Goal: Task Accomplishment & Management: Use online tool/utility

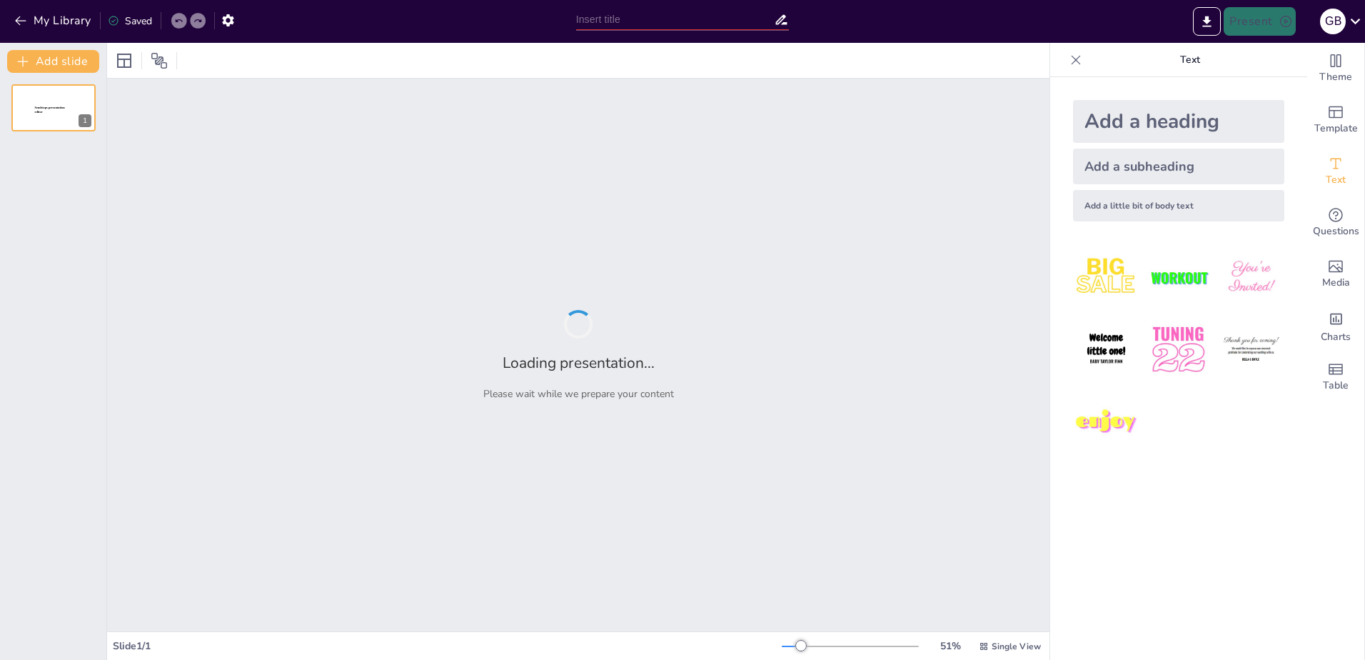
type input "Imported VA_Navigator_Overview_Branded_With_Official_Logo (1).pptx"
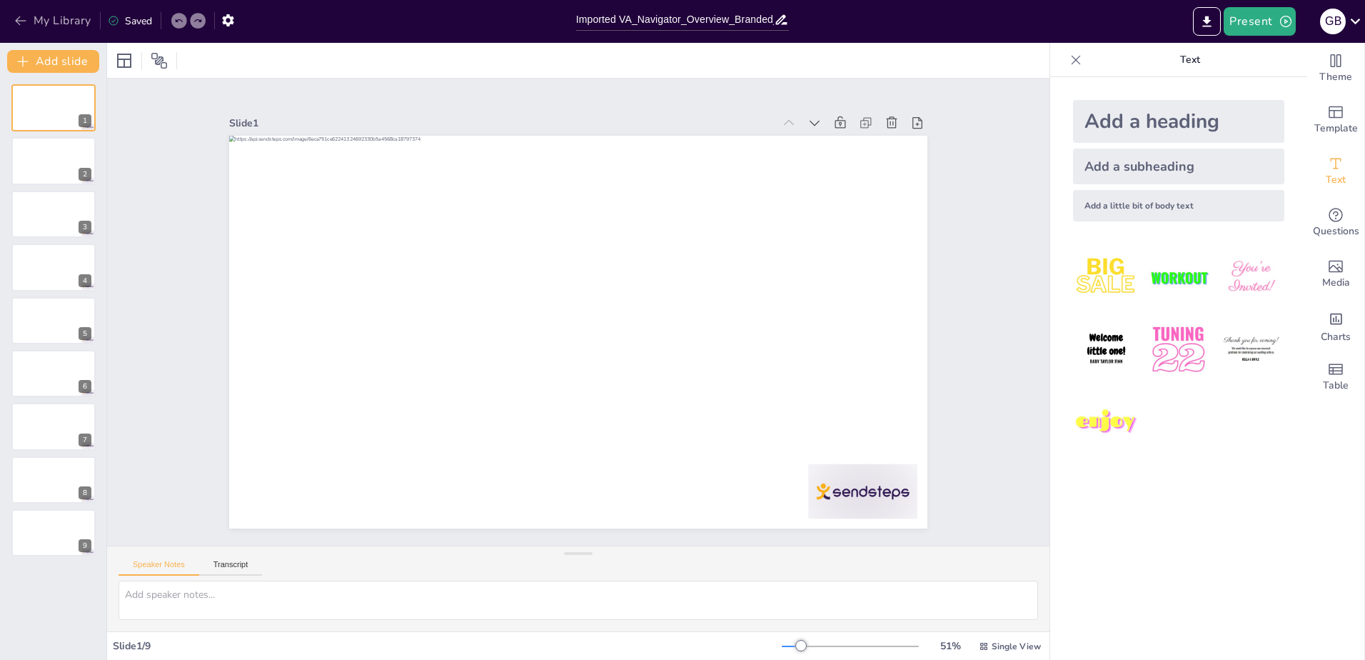
click at [18, 11] on button "My Library" at bounding box center [54, 20] width 86 height 23
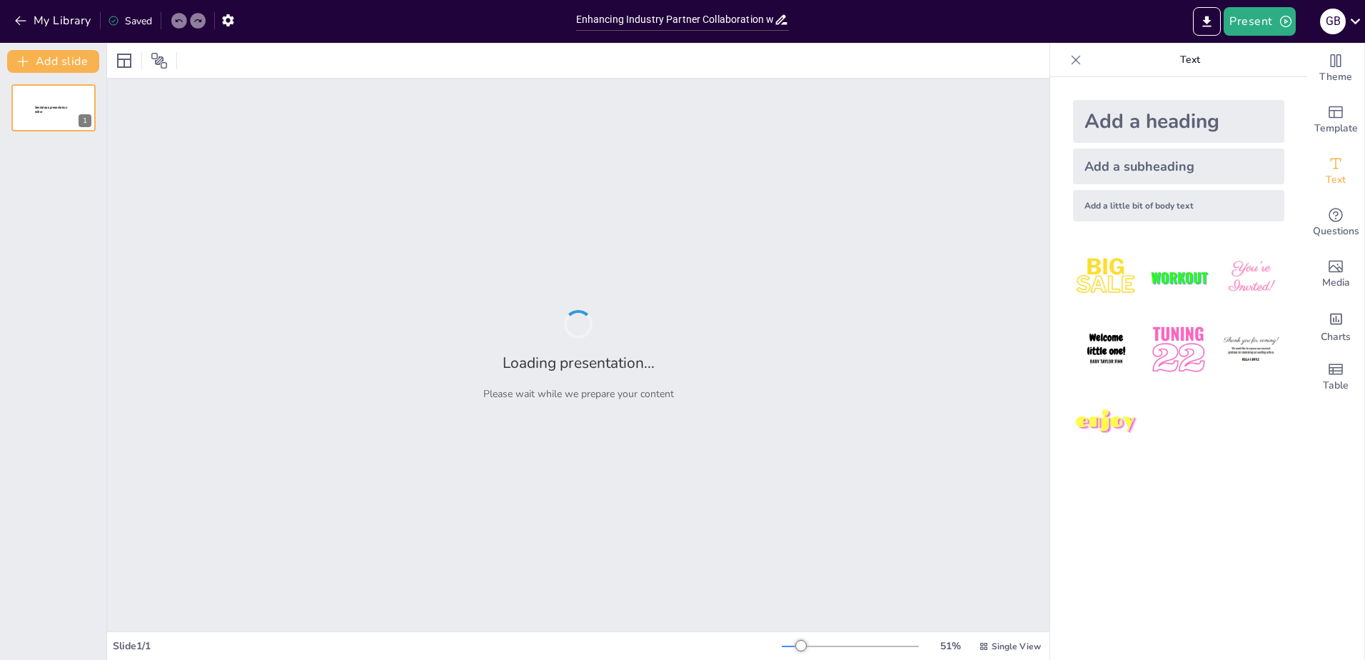
type input "Enhancing Industry Partner Collaboration with Premier Members"
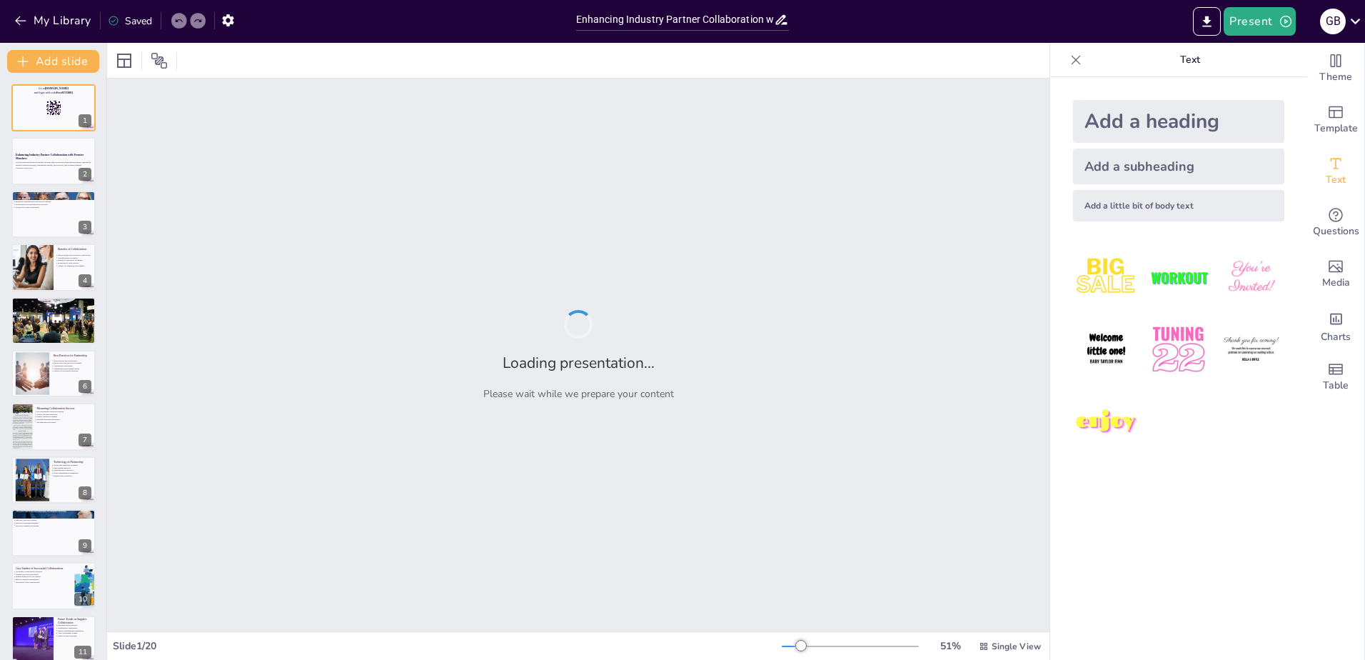
checkbox input "true"
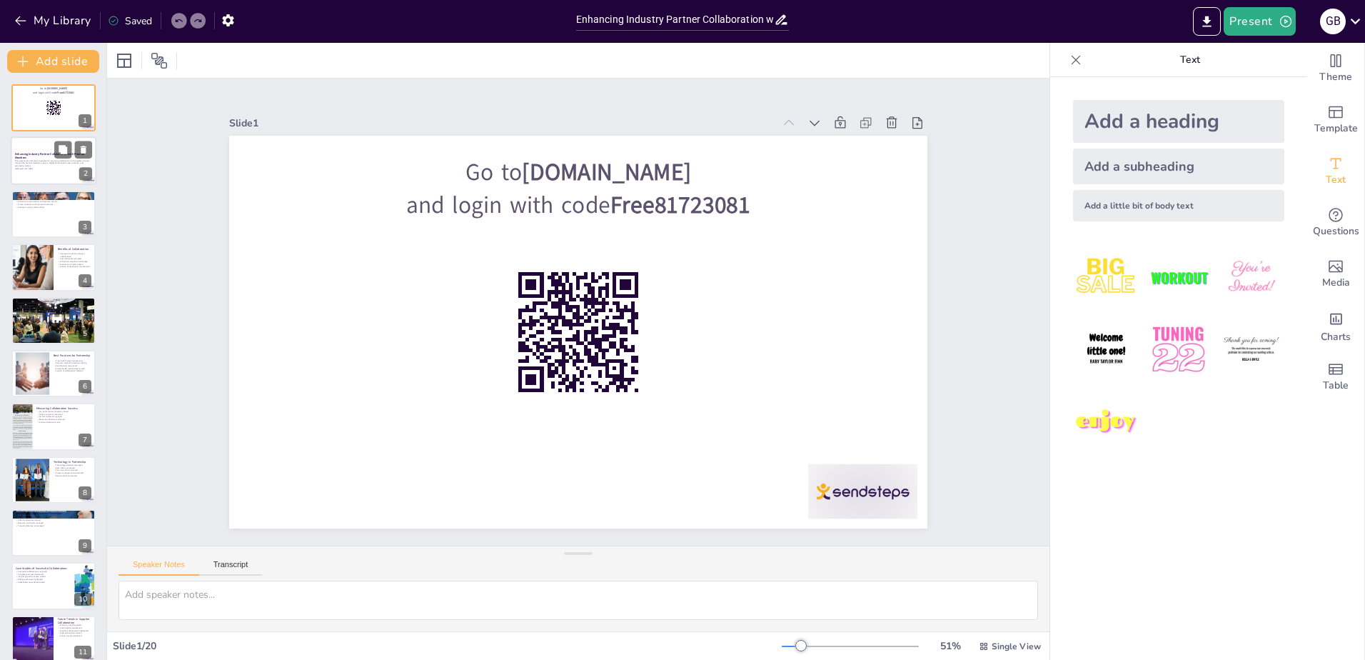
click at [47, 144] on div at bounding box center [54, 161] width 86 height 49
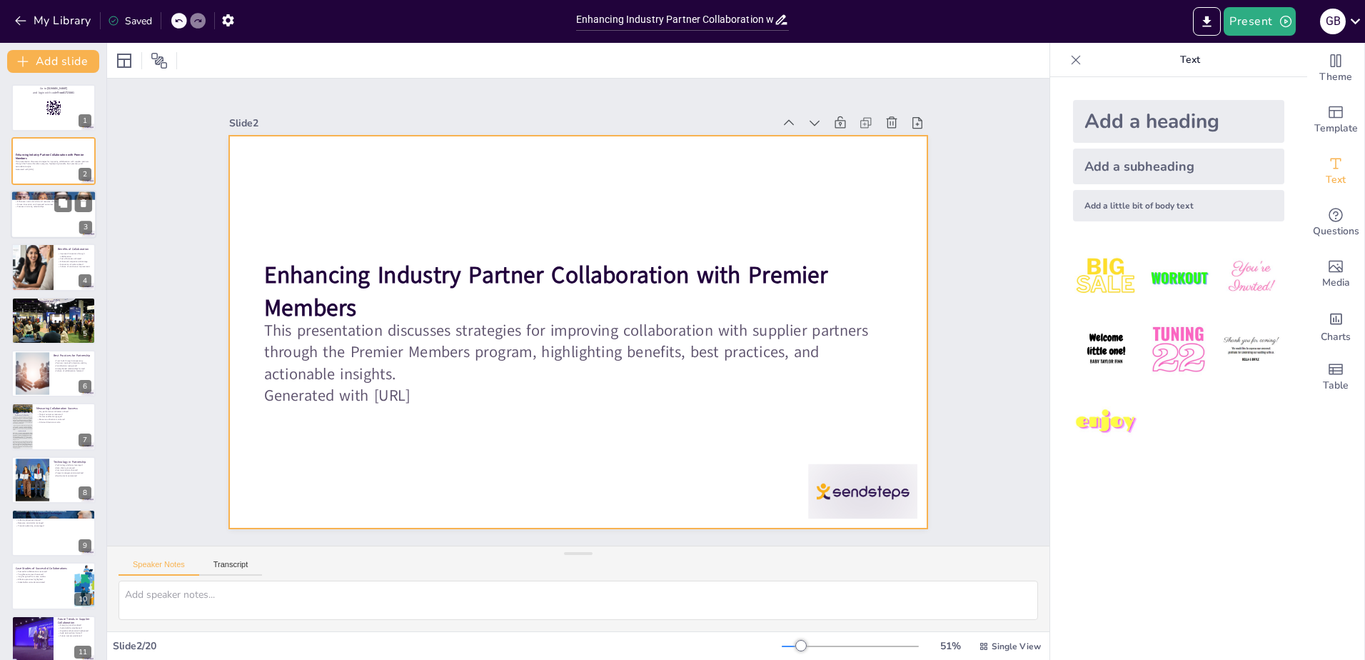
checkbox input "true"
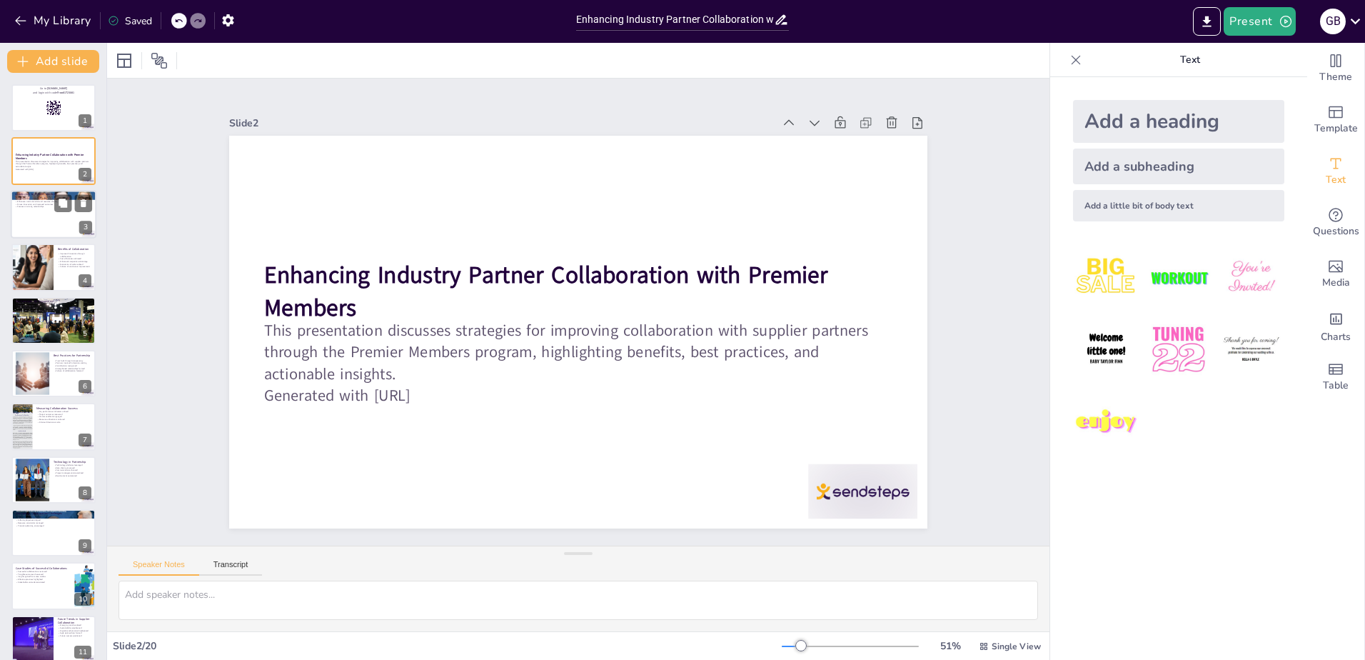
click at [43, 213] on div at bounding box center [54, 214] width 86 height 49
type textarea "The Premier Members program is pivotal for fostering collaboration in the indus…"
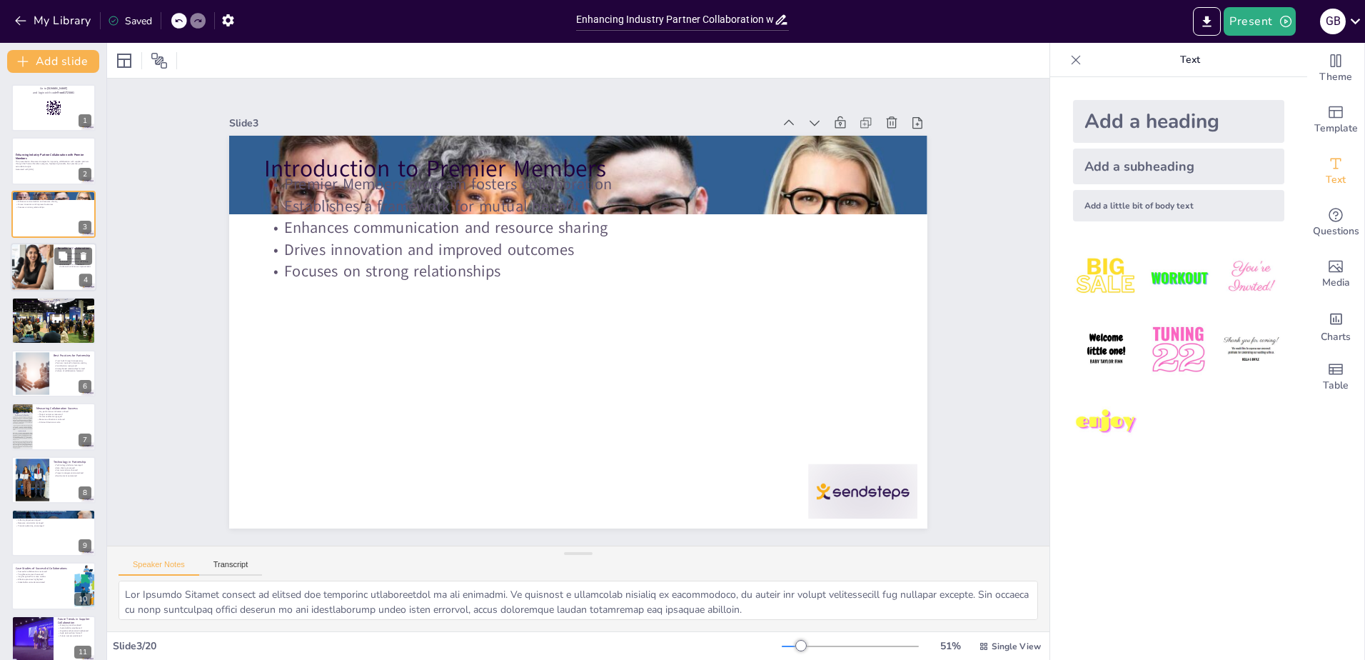
checkbox input "true"
click at [44, 278] on div at bounding box center [32, 267] width 49 height 49
type textarea "Collaboration is a powerful driver of innovation. By pooling resources and expe…"
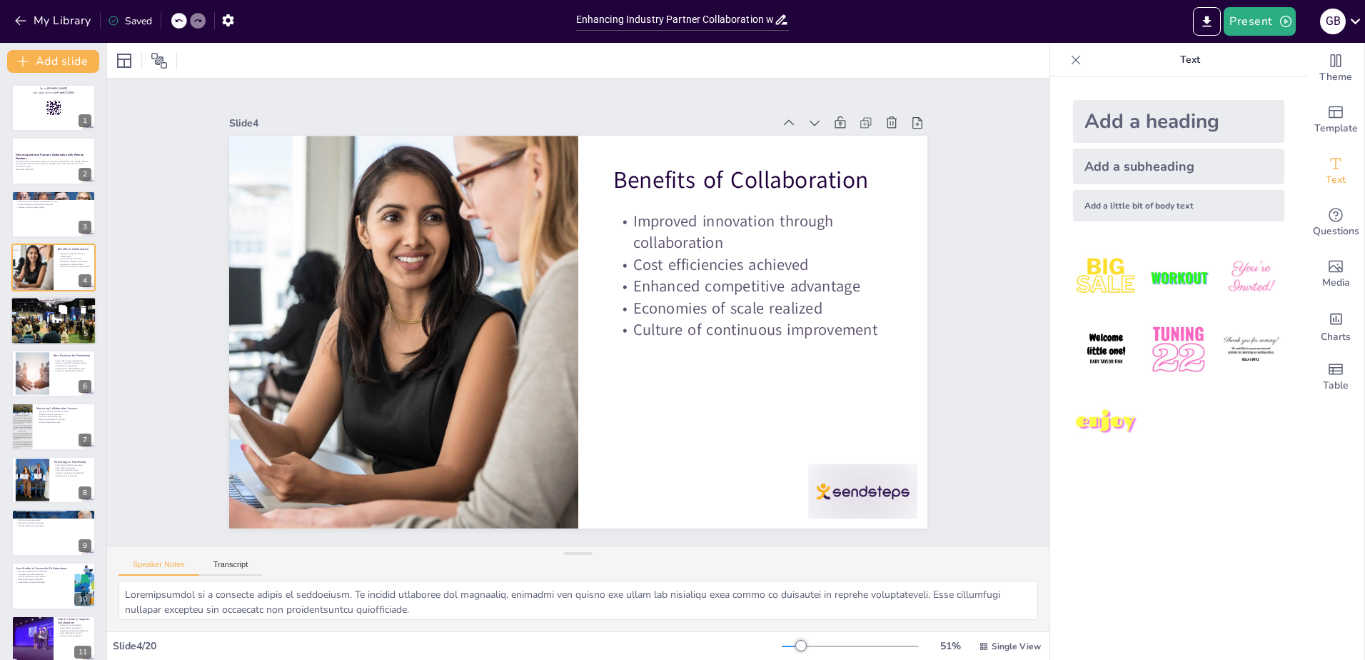
checkbox input "true"
click at [52, 334] on div at bounding box center [53, 320] width 149 height 49
type textarea "Establishing regular communication channels is vital for successful partnership…"
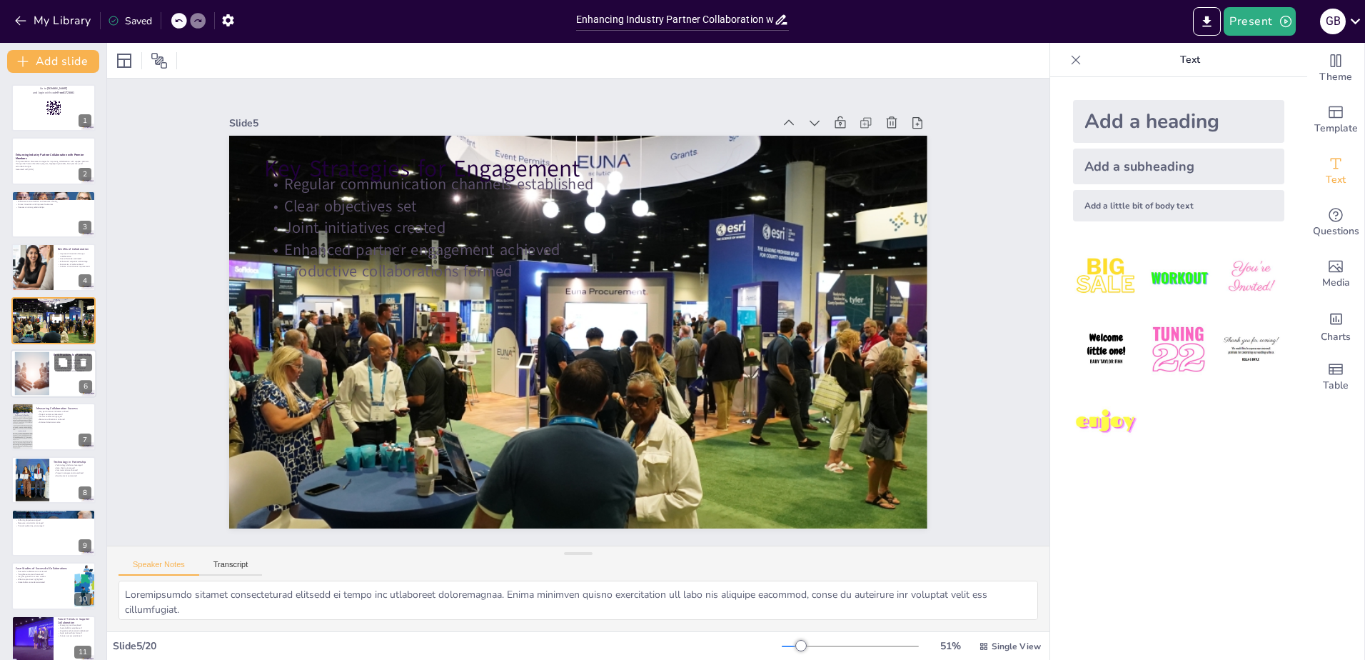
checkbox input "true"
click at [33, 372] on div at bounding box center [32, 374] width 87 height 44
type textarea "Building trust through transparency is essential for strong partnerships. When …"
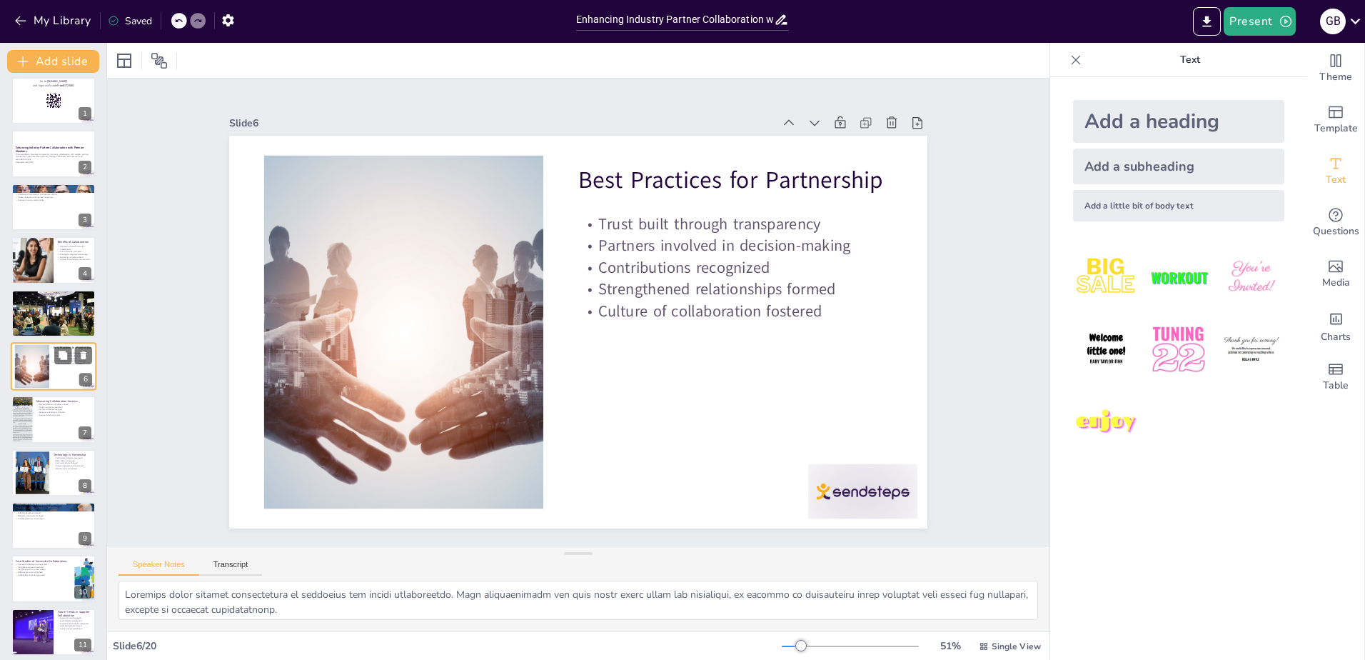
scroll to position [269, 0]
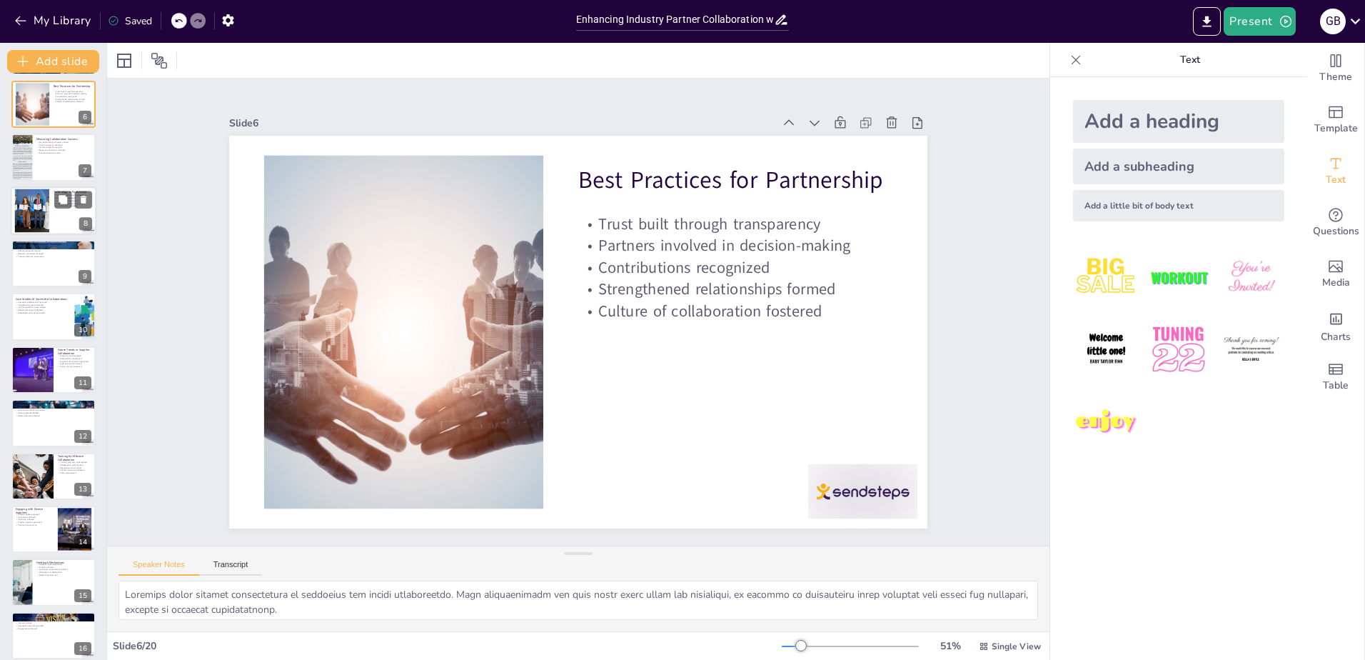
checkbox input "true"
click at [35, 228] on div at bounding box center [32, 210] width 54 height 44
type textarea "Leveraging technology platforms is essential for enhancing collaboration. These…"
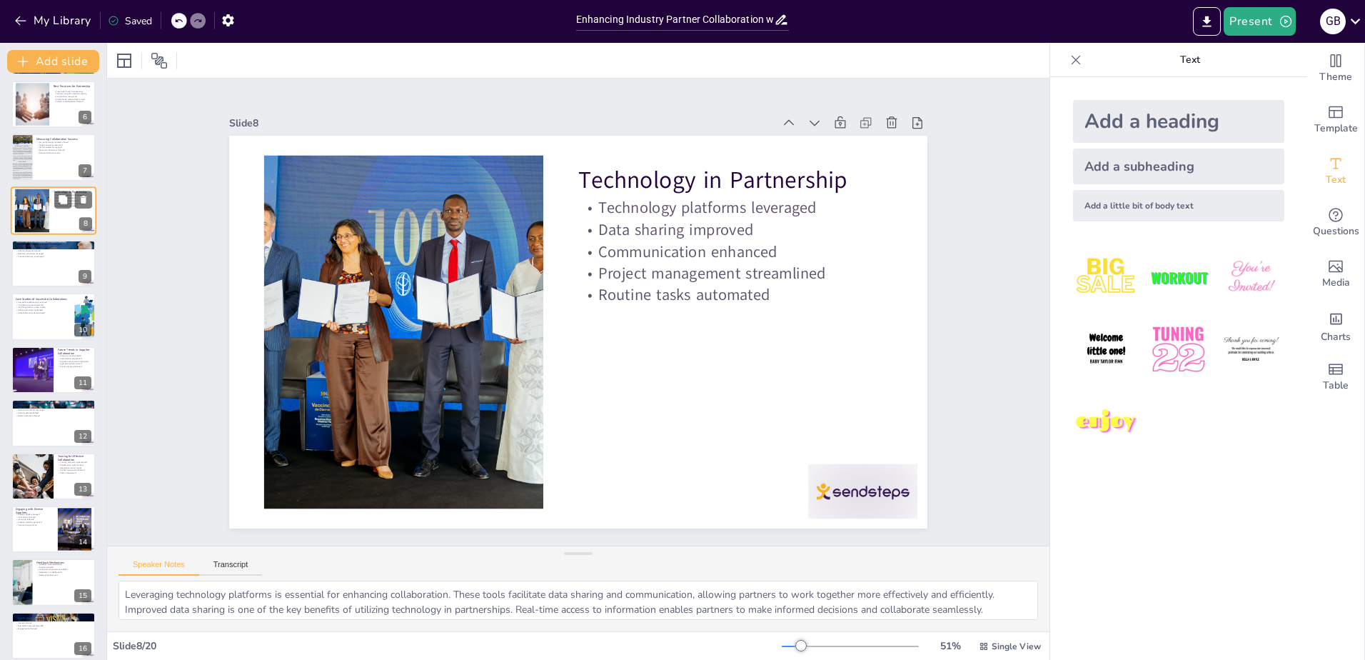
scroll to position [114, 0]
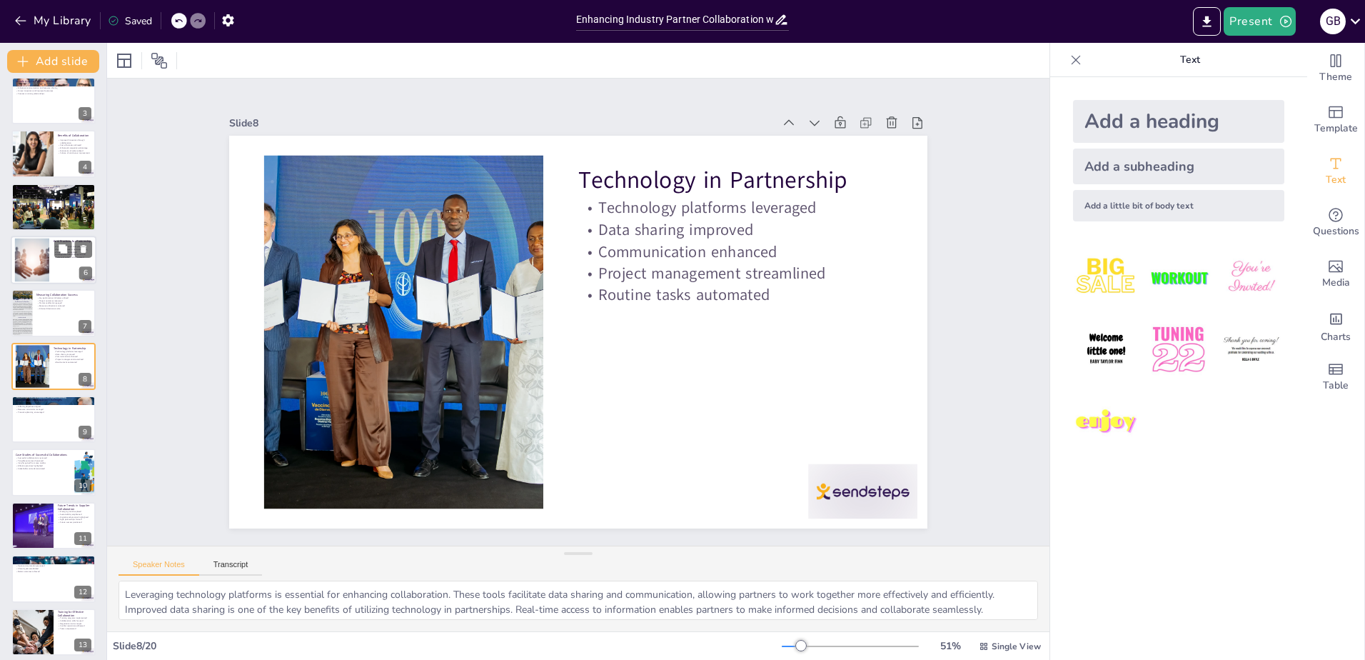
checkbox input "true"
click at [35, 253] on div at bounding box center [32, 260] width 87 height 44
type textarea "Building trust through transparency is essential for strong partnerships. When …"
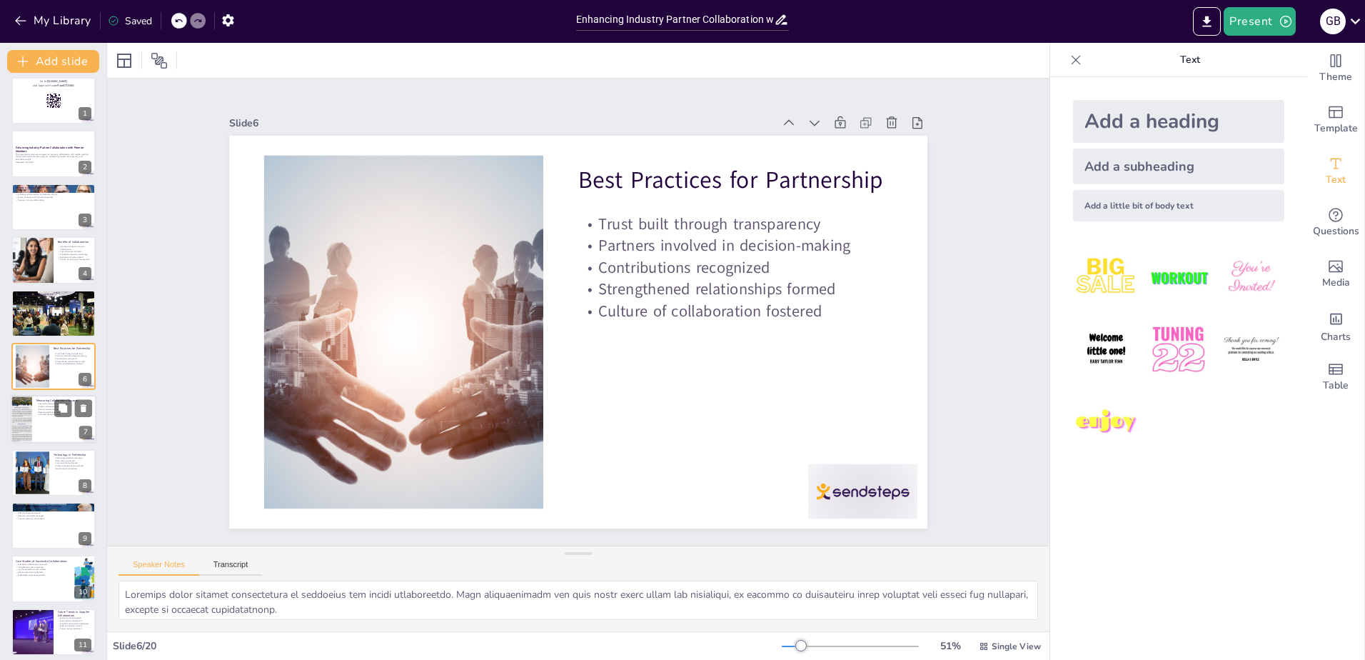
checkbox input "true"
click at [54, 417] on div at bounding box center [54, 420] width 86 height 49
type textarea "Utilizing key performance indicators (KPIs) is vital for measuring collaboratio…"
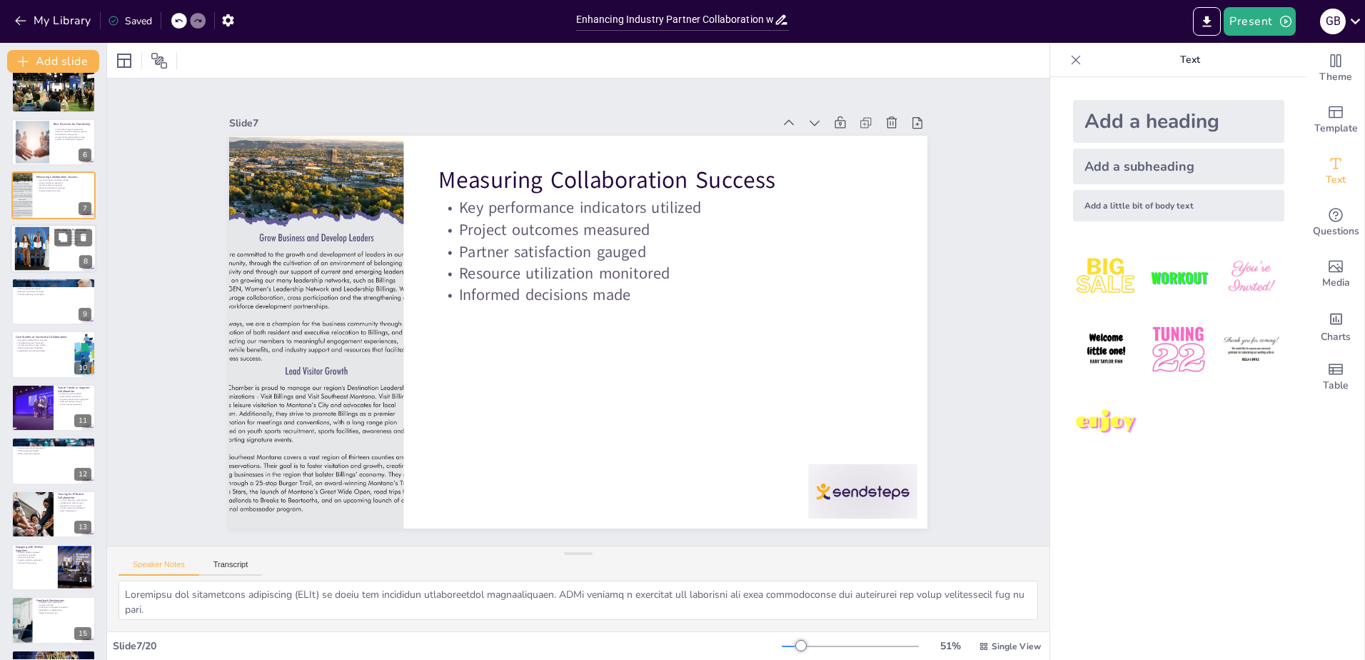
scroll to position [0, 0]
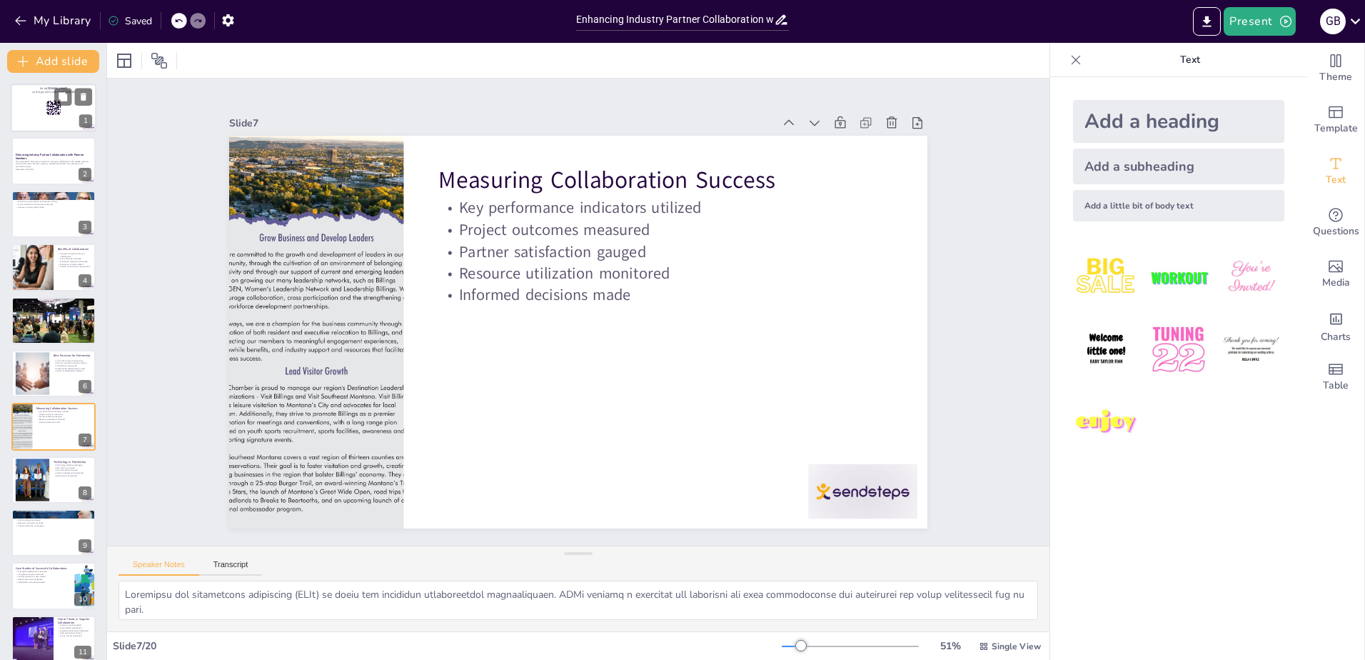
checkbox input "true"
click at [26, 111] on div at bounding box center [54, 108] width 86 height 49
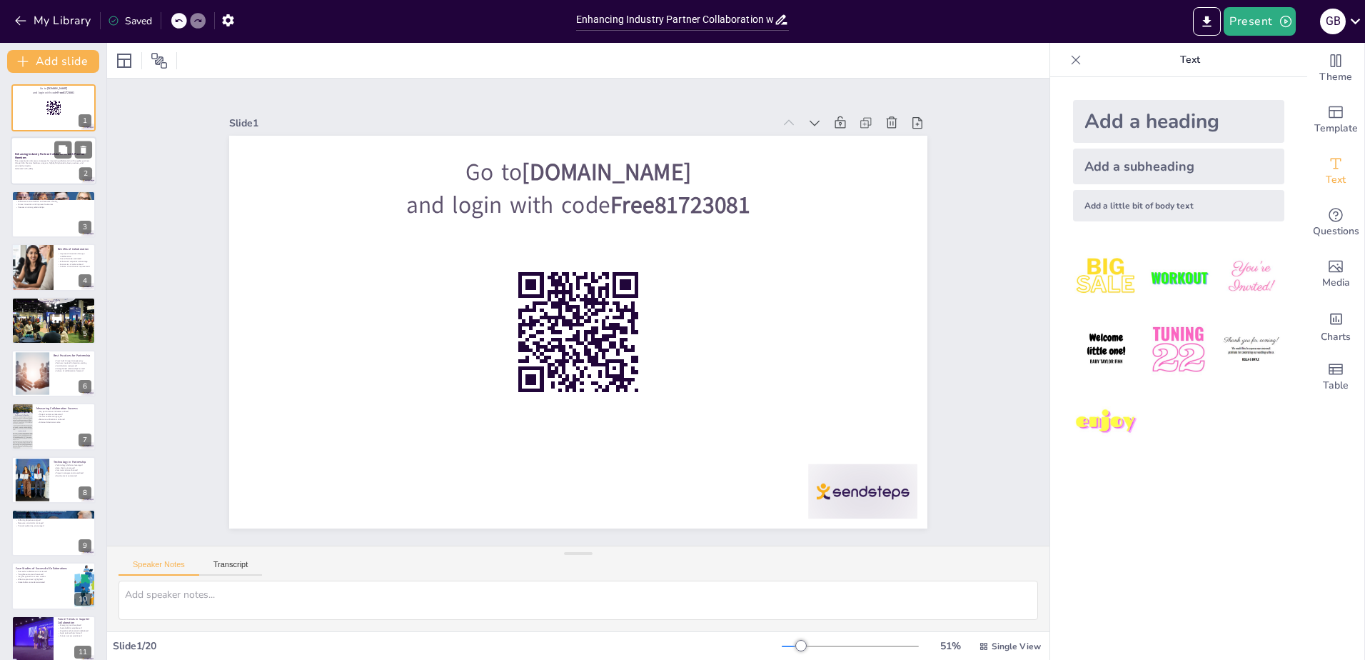
click at [26, 179] on div at bounding box center [54, 161] width 86 height 49
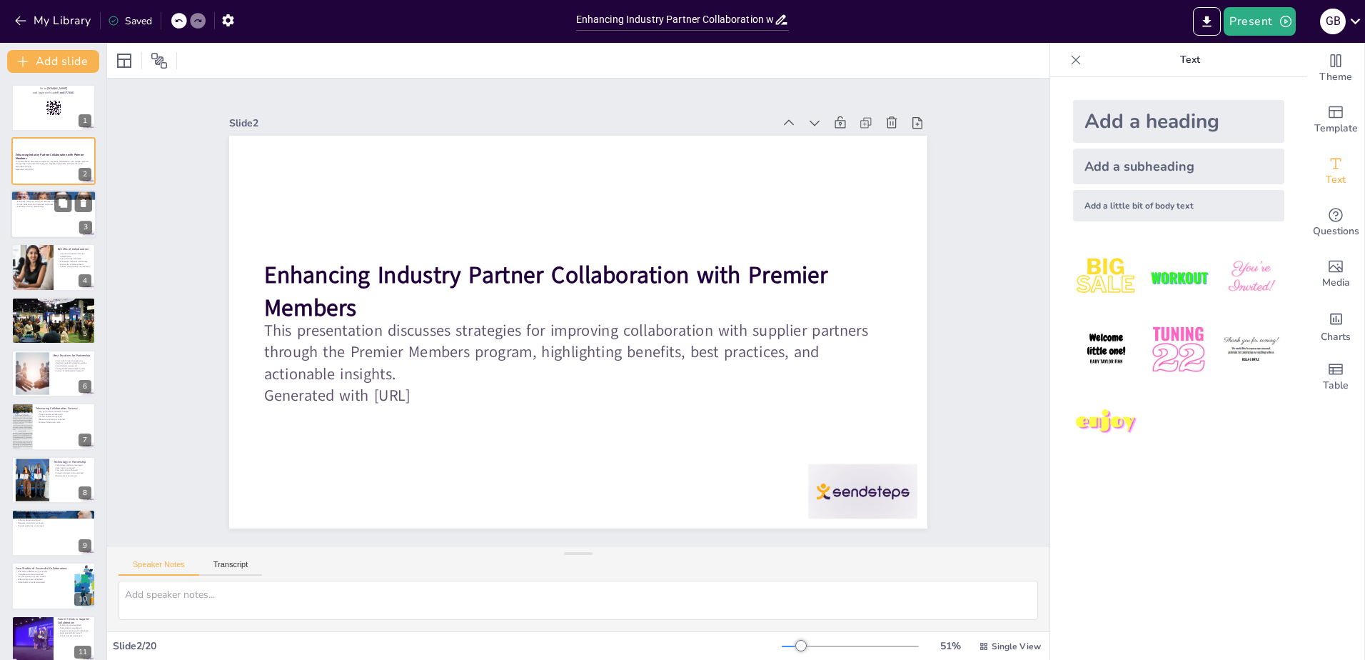
checkbox input "true"
click at [26, 229] on div at bounding box center [54, 214] width 86 height 49
type textarea "The Premier Members program is pivotal for fostering collaboration in the indus…"
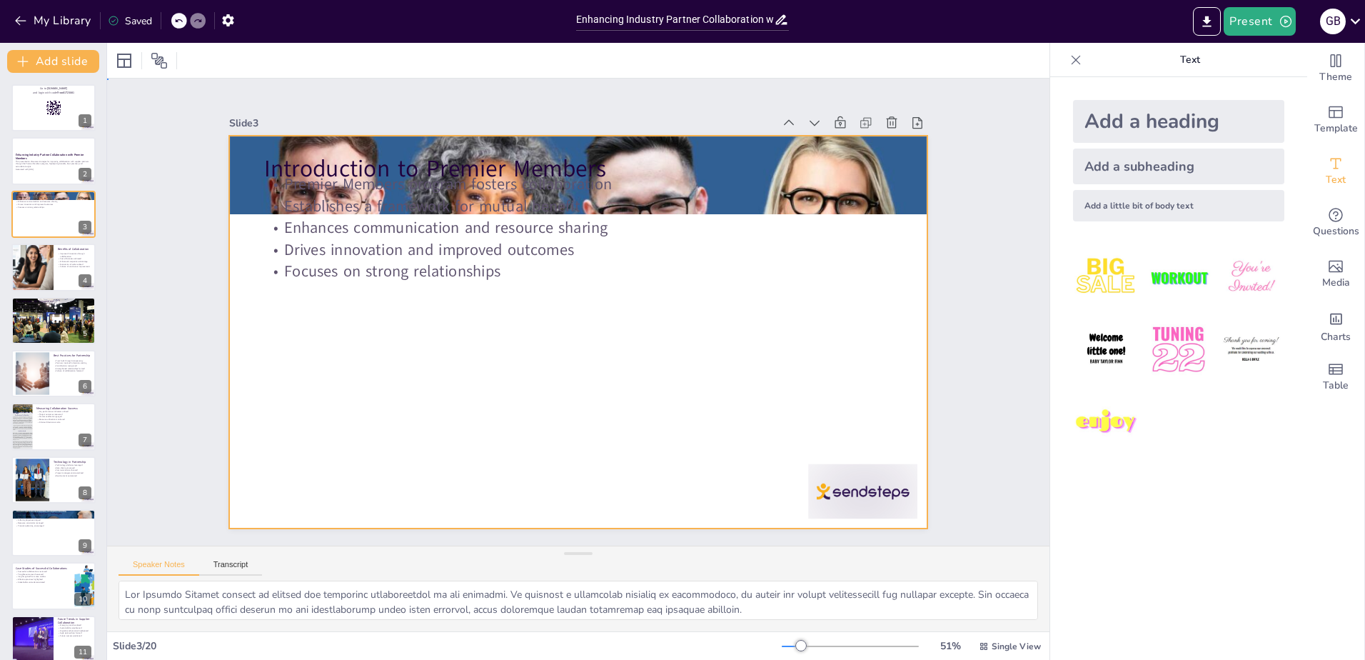
click at [251, 216] on div at bounding box center [582, 292] width 765 height 529
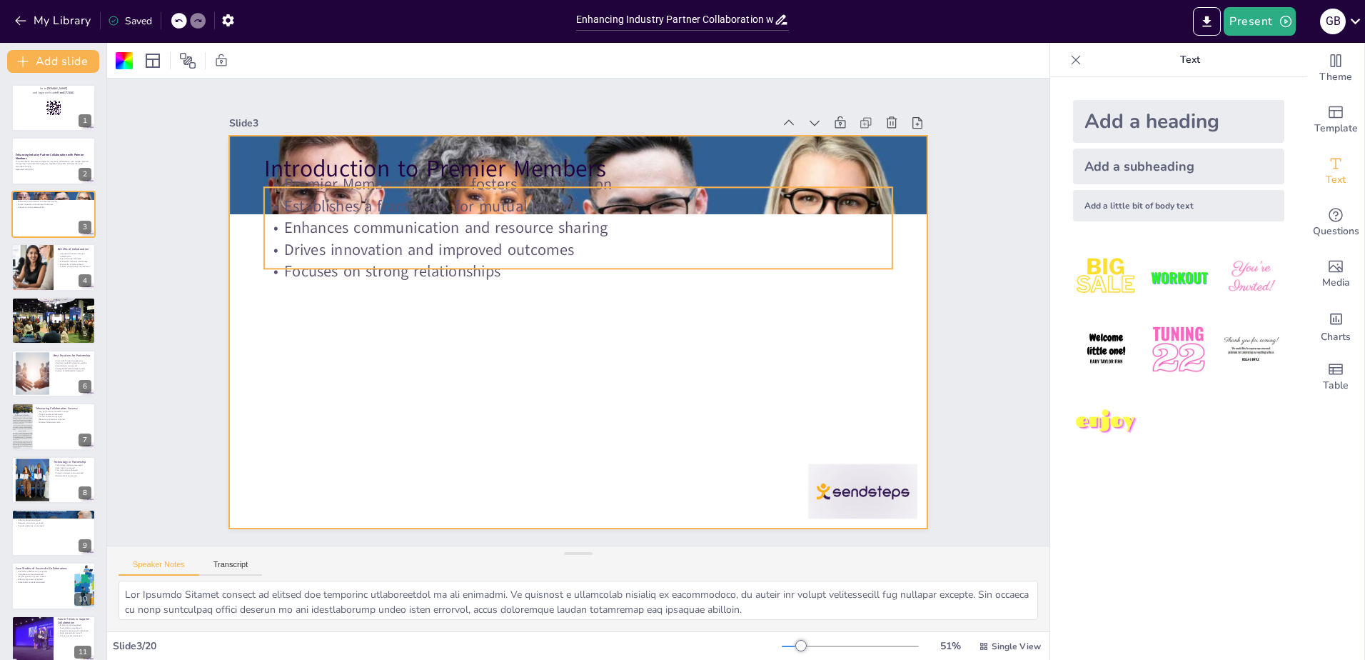
click at [755, 218] on p "Enhances communication and resource sharing" at bounding box center [595, 230] width 619 height 152
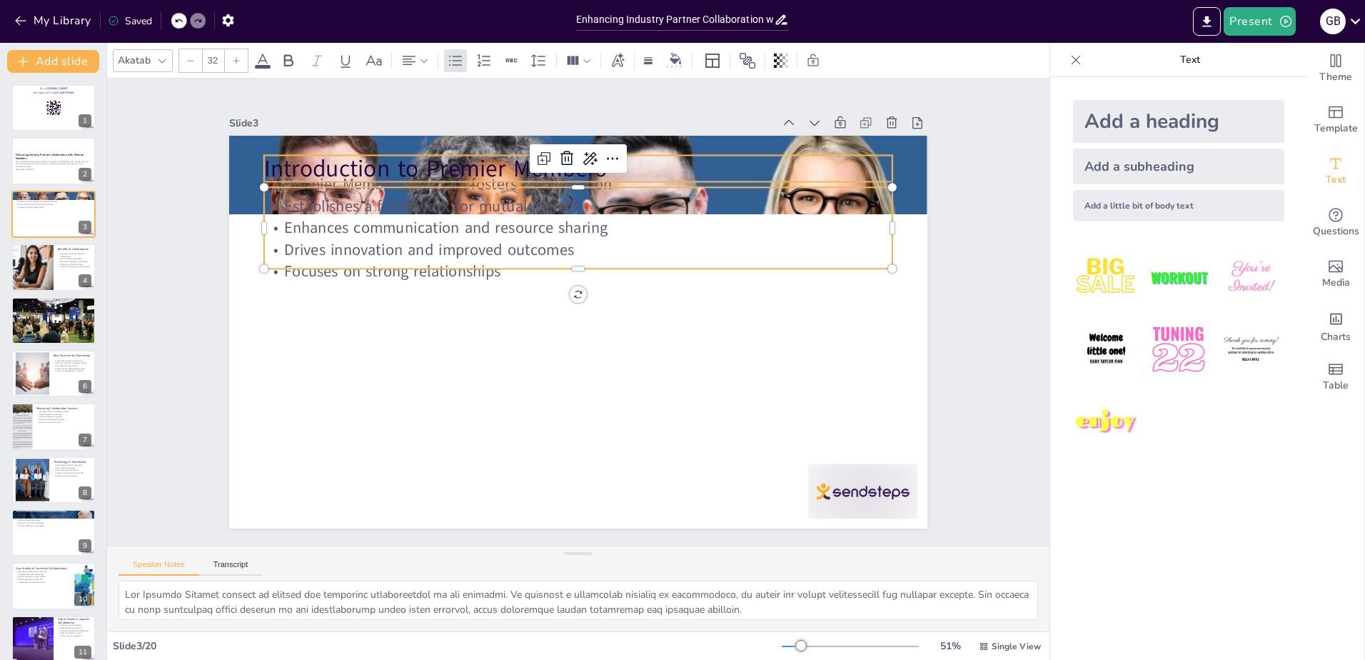
checkbox input "true"
type input "48"
click at [714, 152] on p "Introduction to Premier Members" at bounding box center [578, 168] width 628 height 33
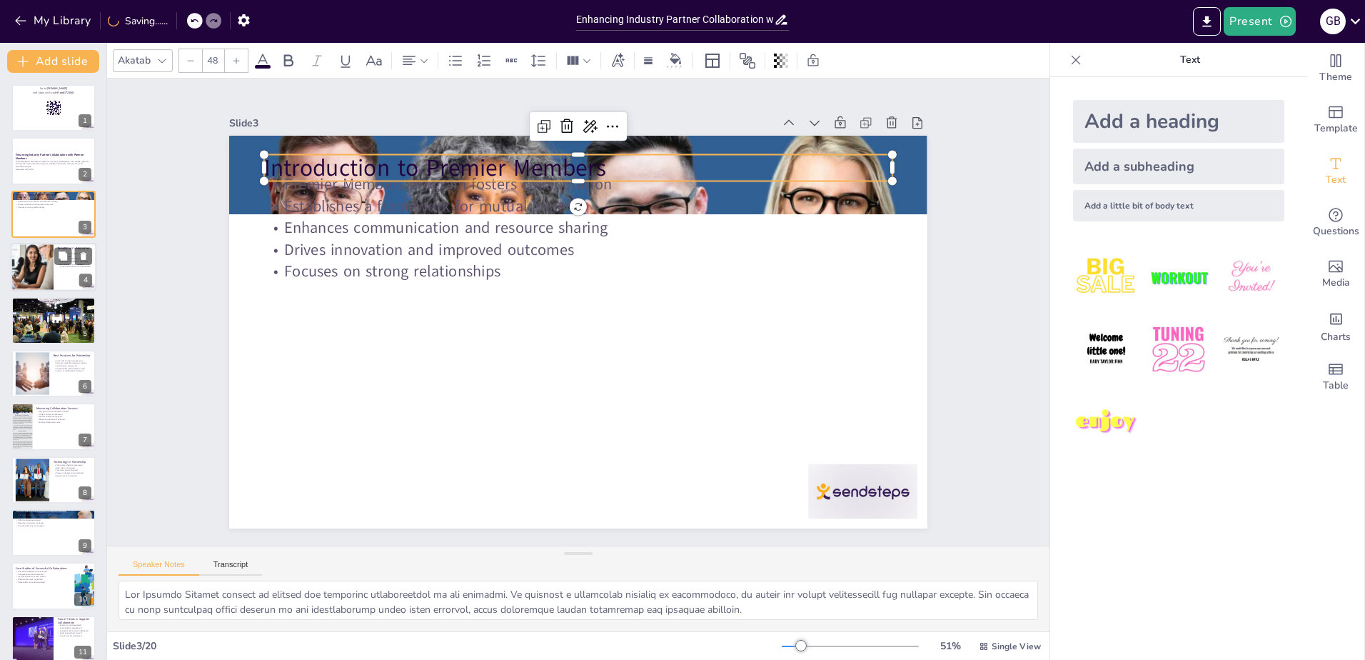
checkbox input "true"
click at [39, 263] on div at bounding box center [32, 267] width 49 height 49
type textarea "Collaboration is a powerful driver of innovation. By pooling resources and expe…"
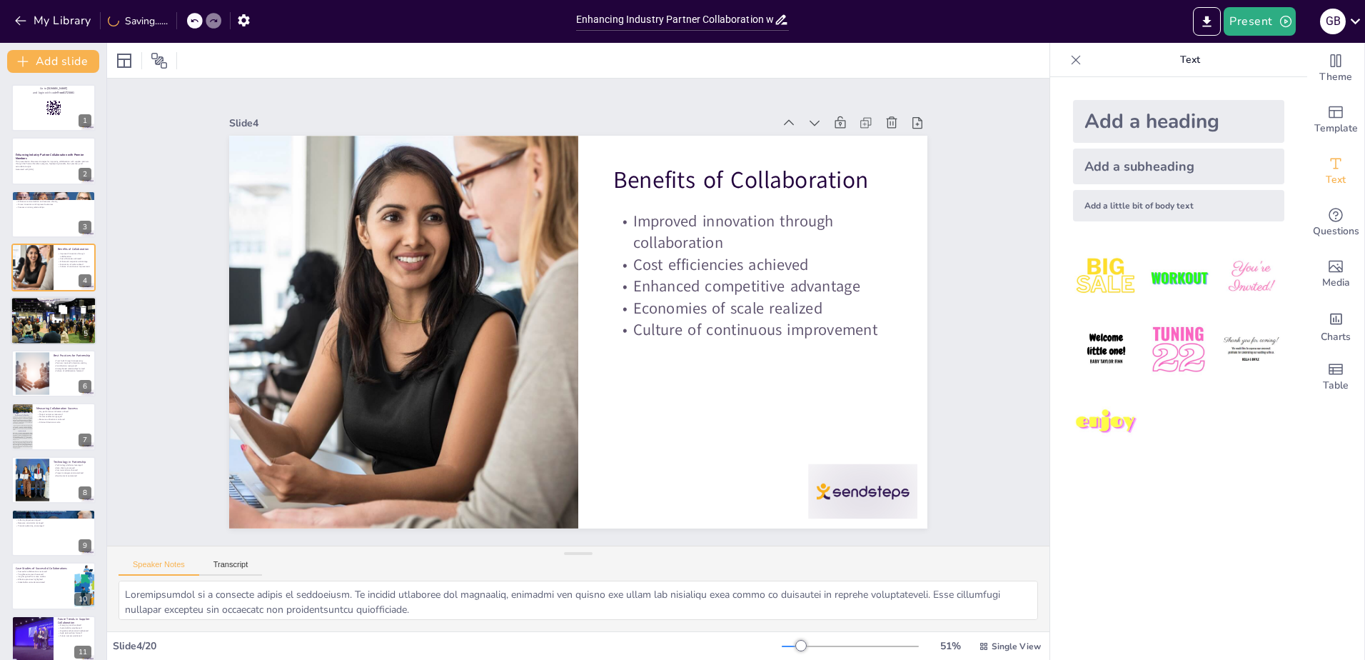
checkbox input "true"
click at [48, 321] on div at bounding box center [53, 320] width 149 height 49
type textarea "Establishing regular communication channels is vital for successful partnership…"
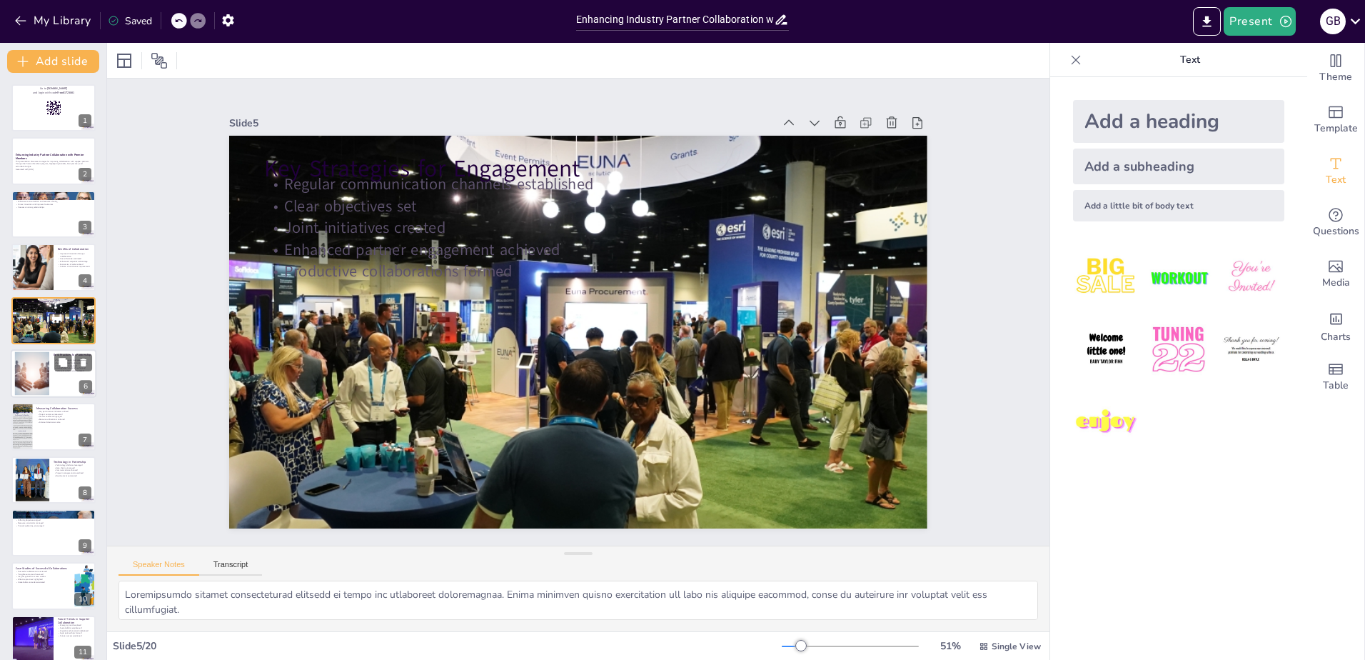
checkbox input "true"
click at [44, 385] on div at bounding box center [32, 374] width 87 height 44
type textarea "Building trust through transparency is essential for strong partnerships. When …"
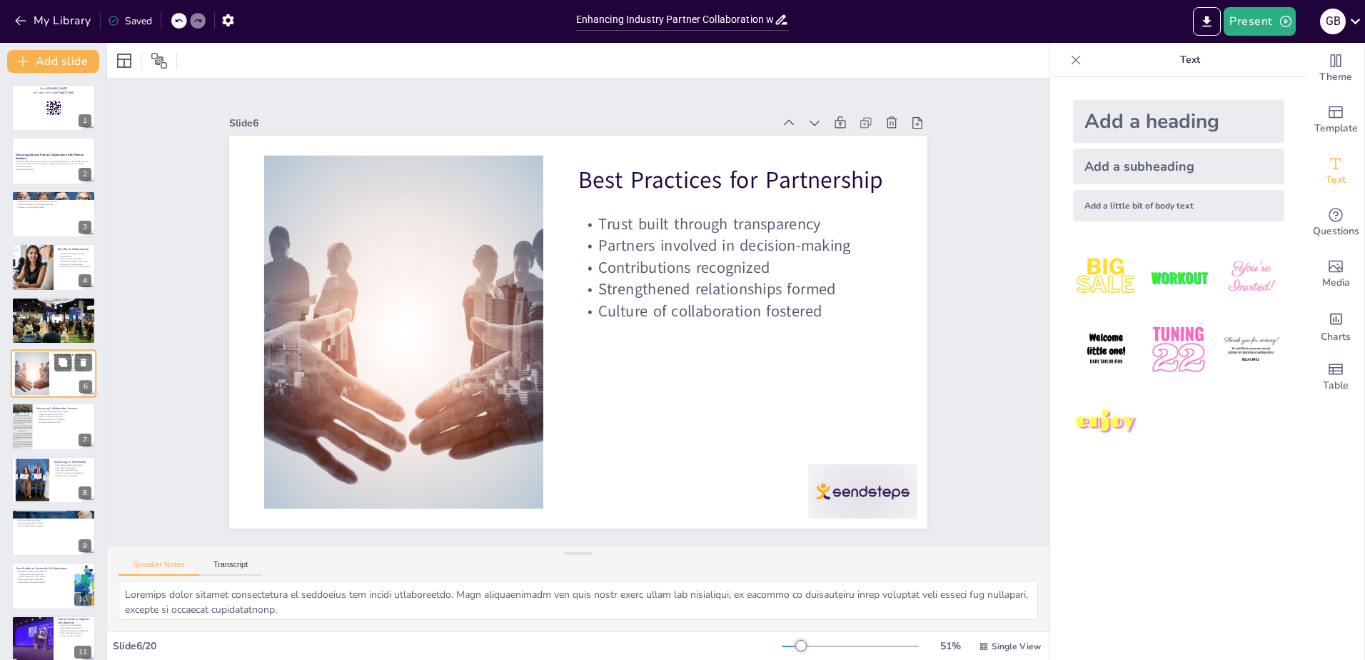
scroll to position [7, 0]
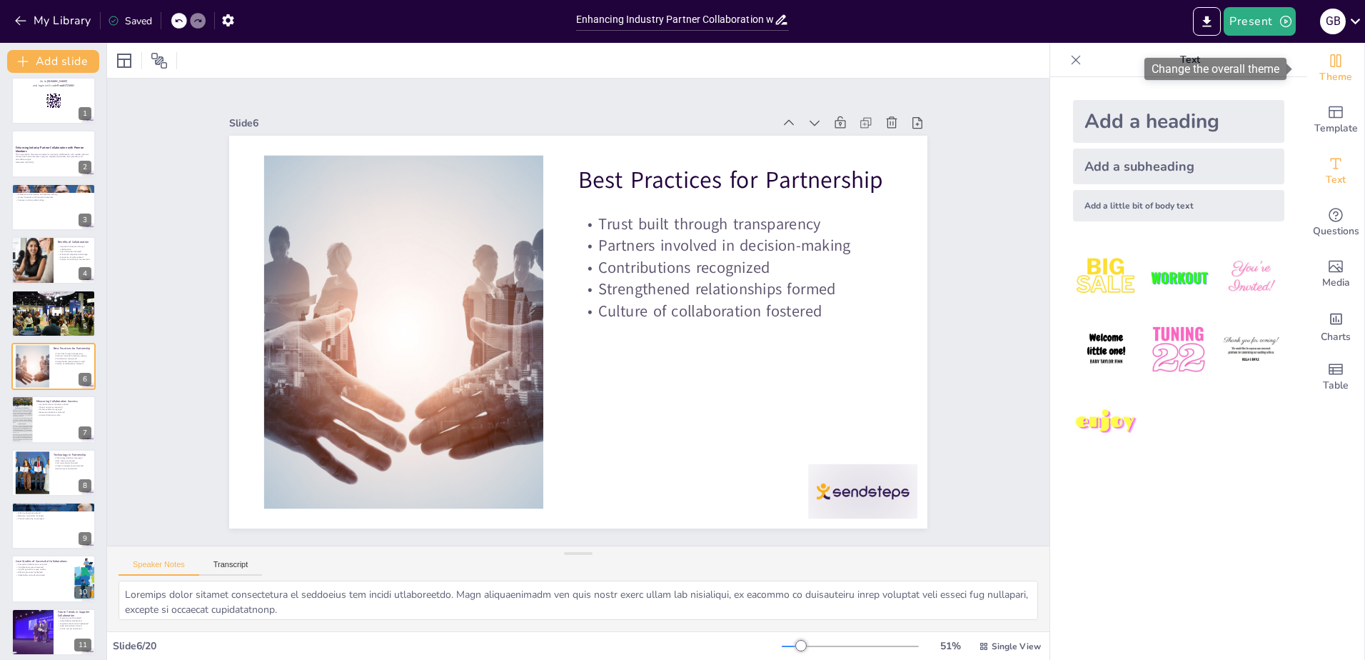
click at [1319, 69] on span "Theme" at bounding box center [1335, 77] width 33 height 16
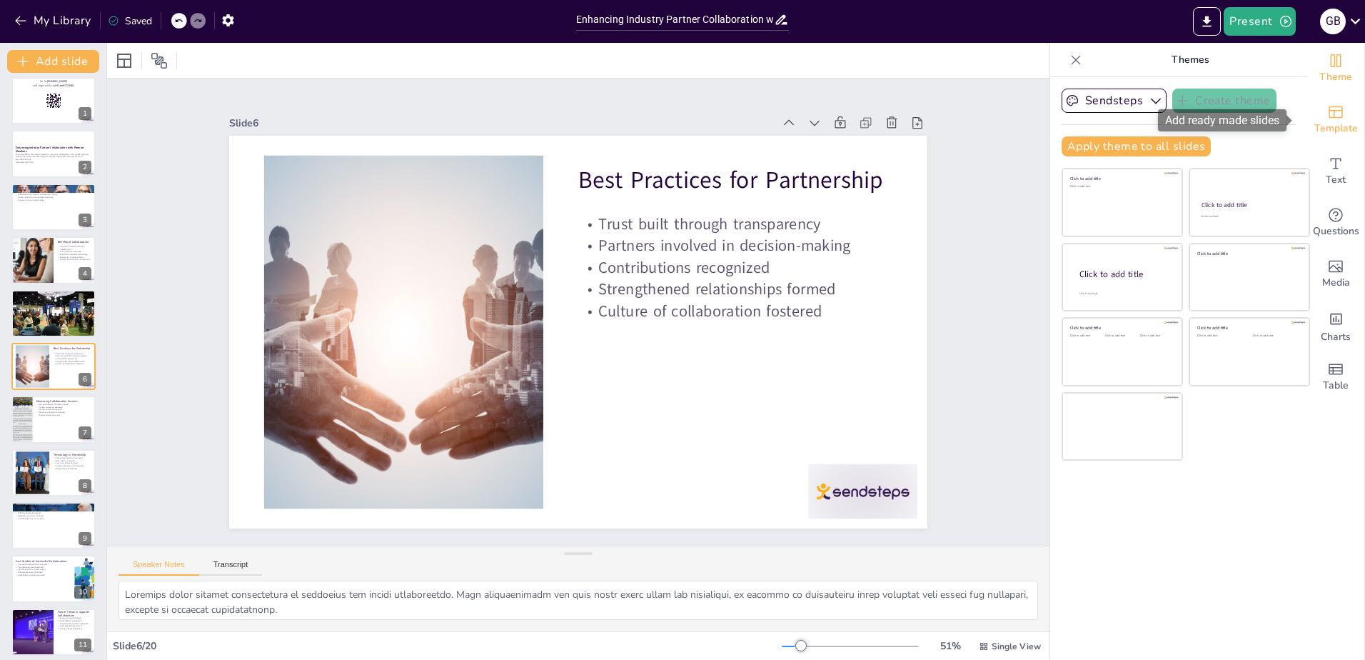
click at [1335, 110] on div "Template" at bounding box center [1335, 119] width 57 height 51
checkbox input "true"
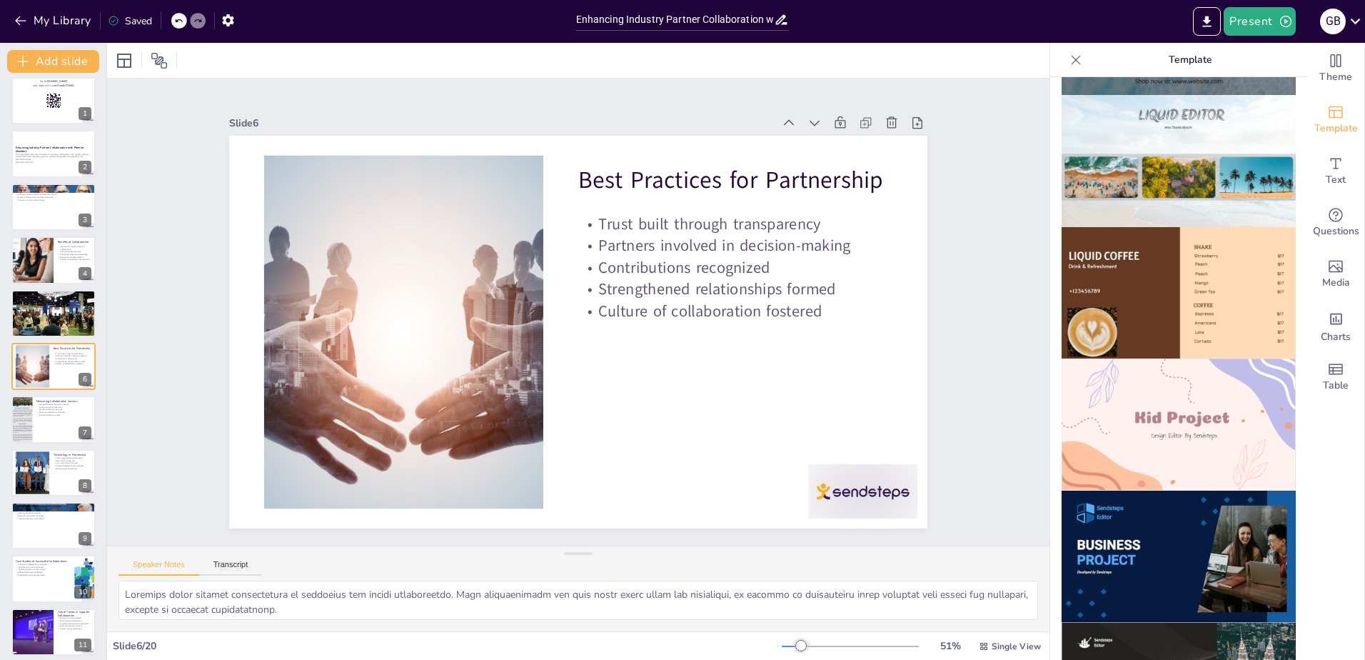
scroll to position [1047, 0]
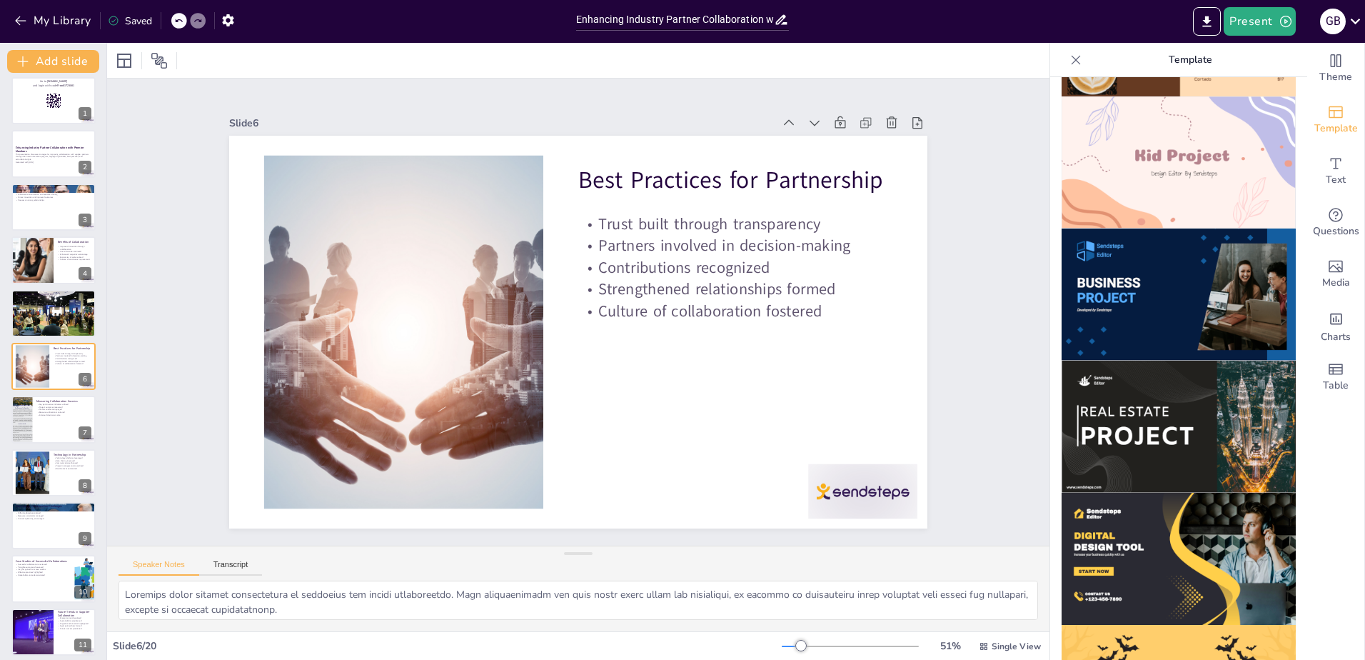
click at [1155, 272] on img at bounding box center [1179, 294] width 234 height 132
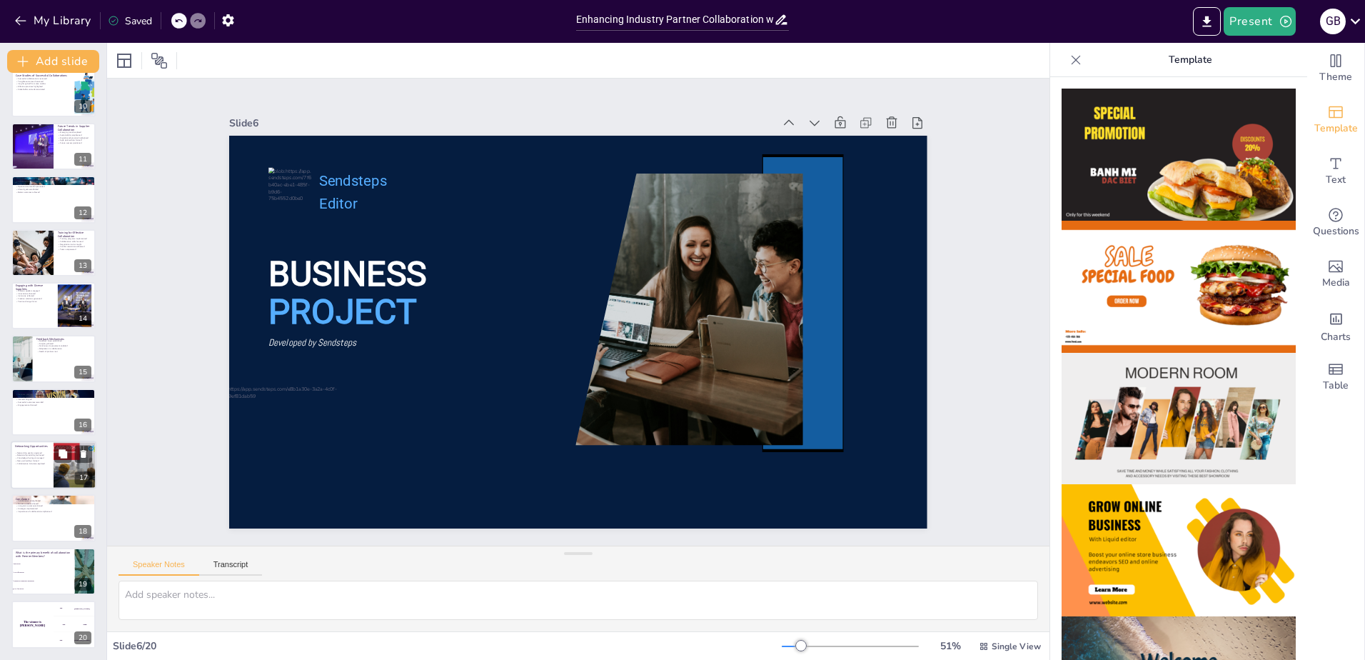
scroll to position [0, 0]
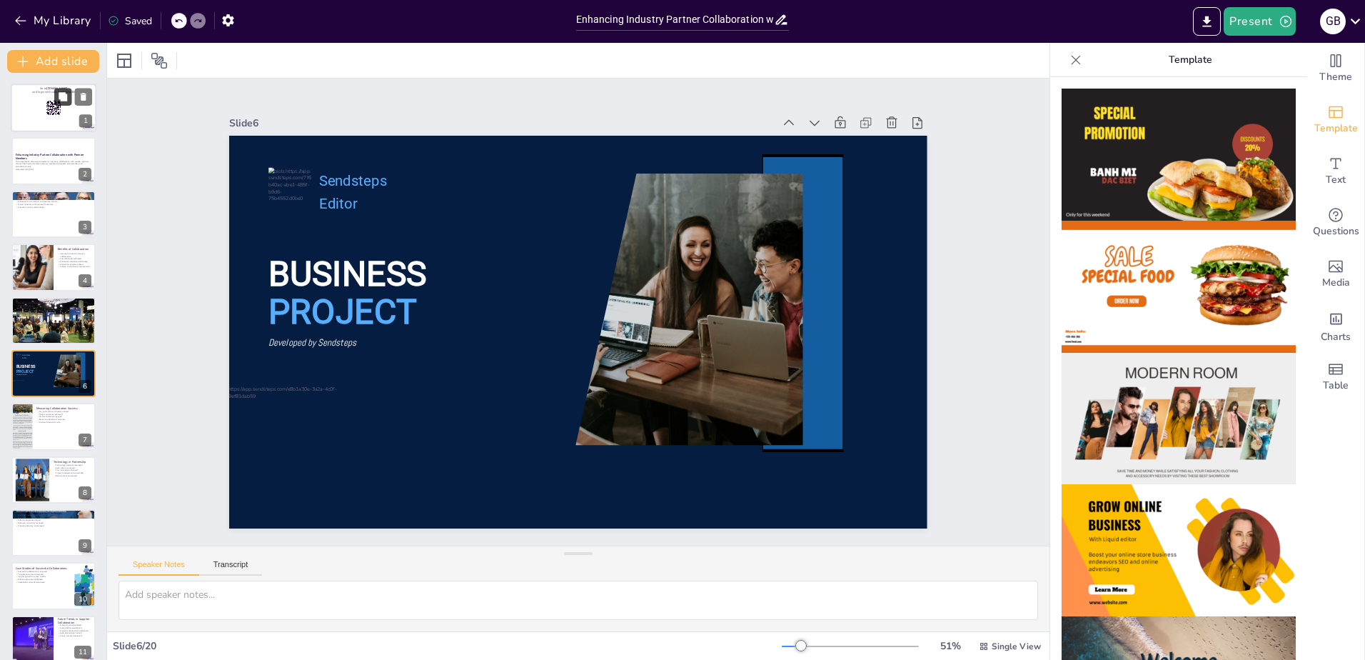
checkbox input "true"
click at [58, 96] on icon at bounding box center [63, 97] width 10 height 10
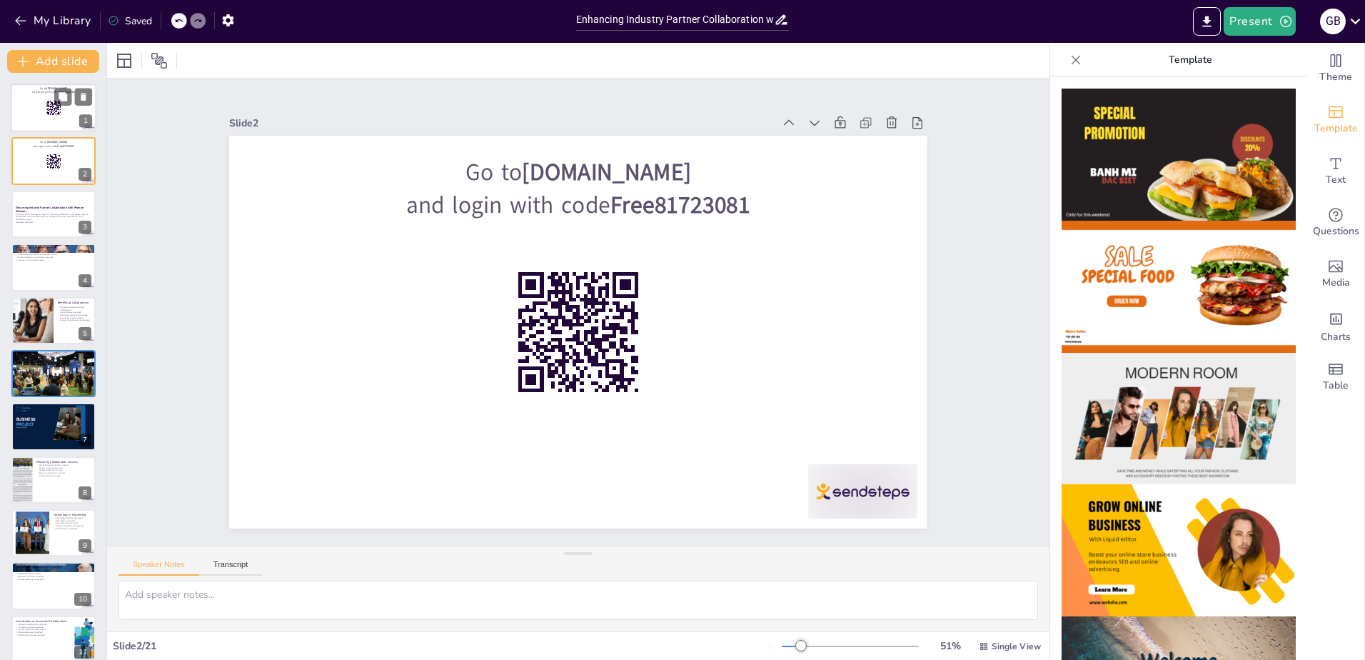
click at [40, 117] on div at bounding box center [54, 108] width 86 height 49
click at [46, 160] on icon at bounding box center [54, 162] width 16 height 16
click at [41, 113] on div at bounding box center [54, 108] width 86 height 49
checkbox input "true"
click at [87, 95] on icon at bounding box center [84, 97] width 10 height 10
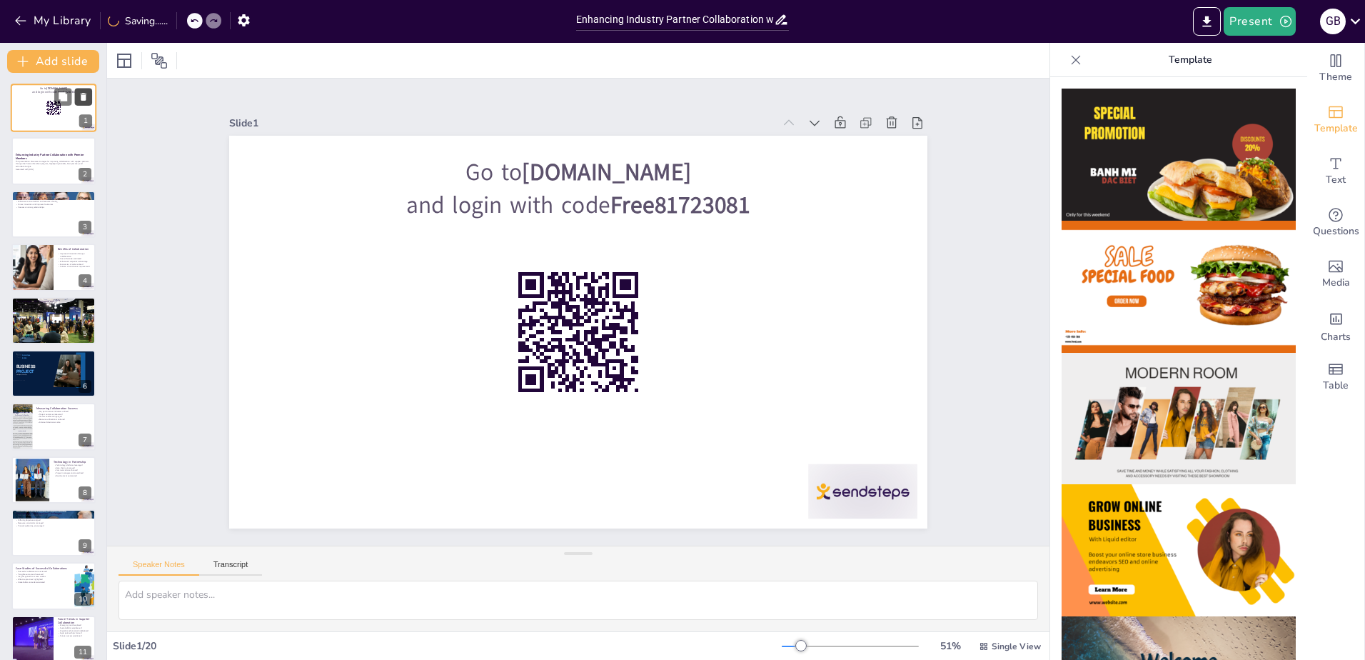
click at [86, 94] on icon at bounding box center [84, 97] width 6 height 8
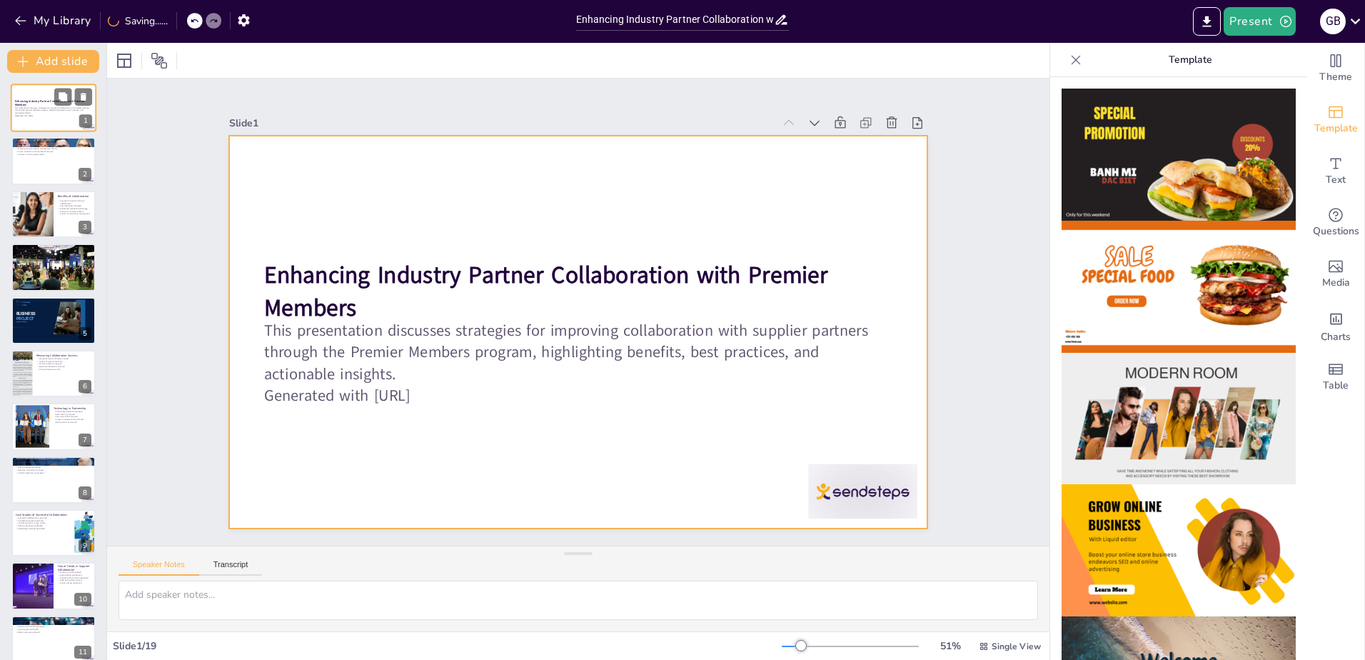
click at [39, 120] on div at bounding box center [54, 108] width 86 height 49
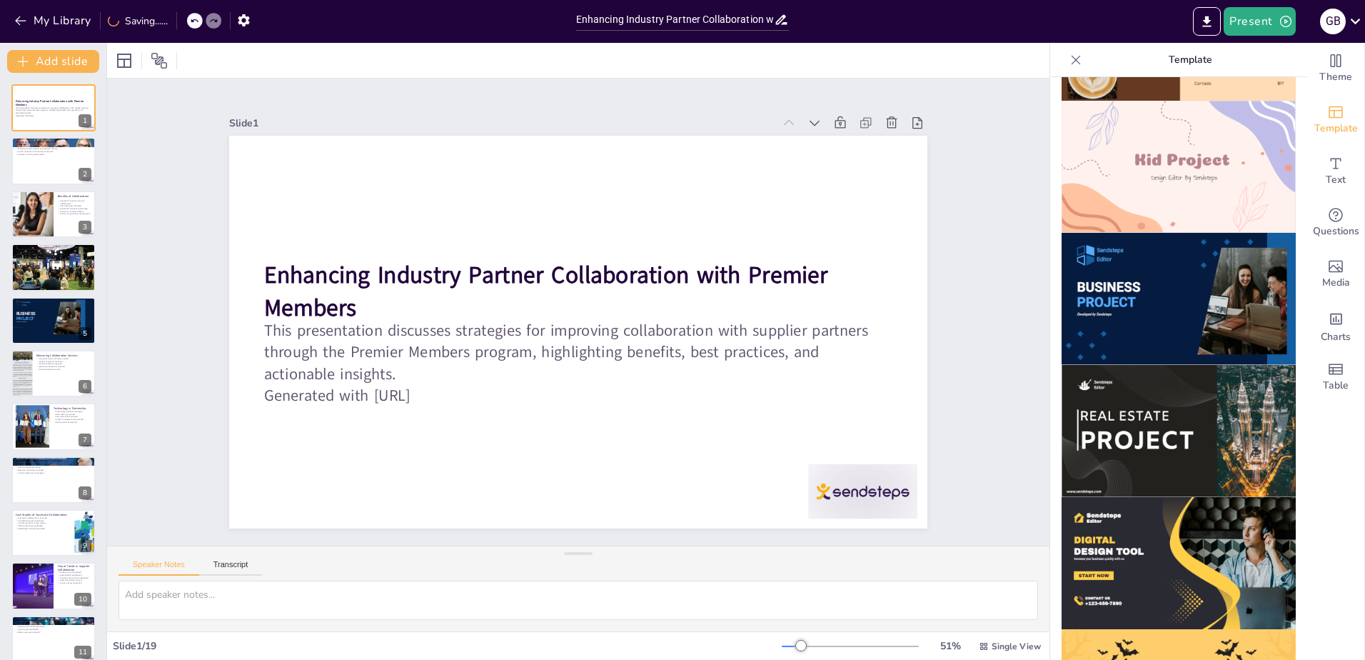
scroll to position [1047, 0]
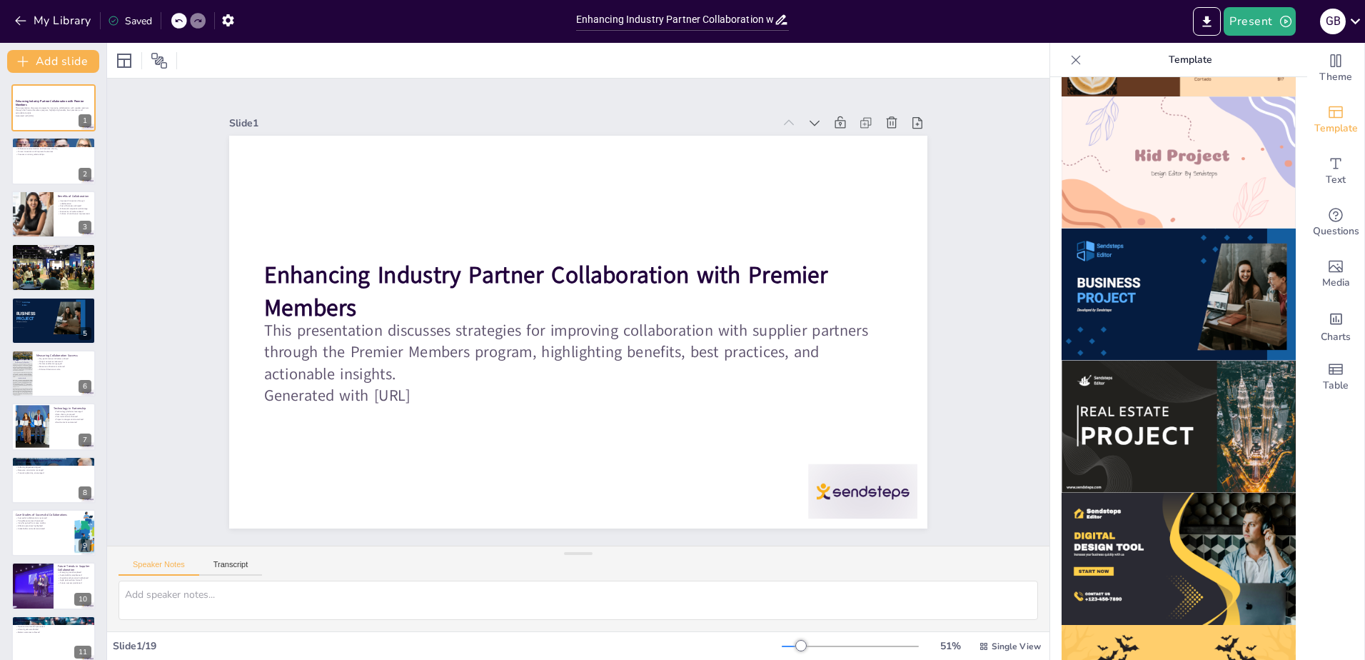
click at [1129, 278] on img at bounding box center [1179, 294] width 234 height 132
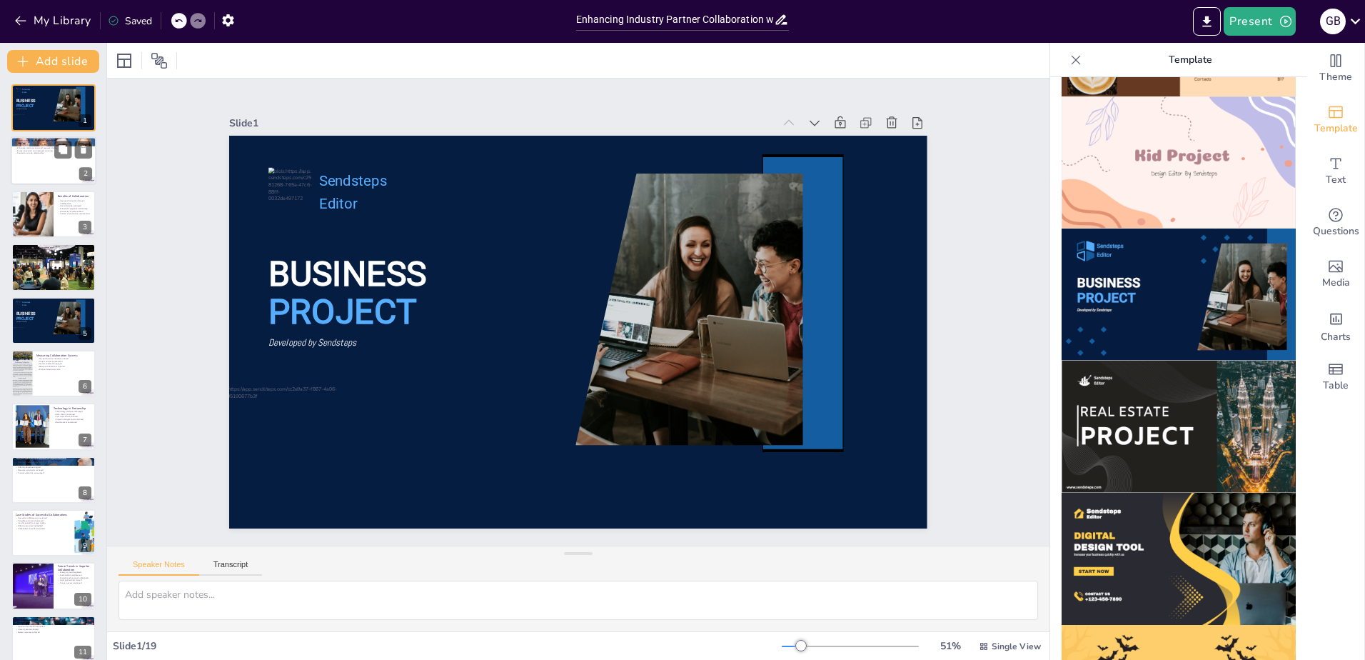
checkbox input "true"
click at [45, 167] on div at bounding box center [54, 161] width 86 height 49
type textarea "The Premier Members program is pivotal for fostering collaboration in the indus…"
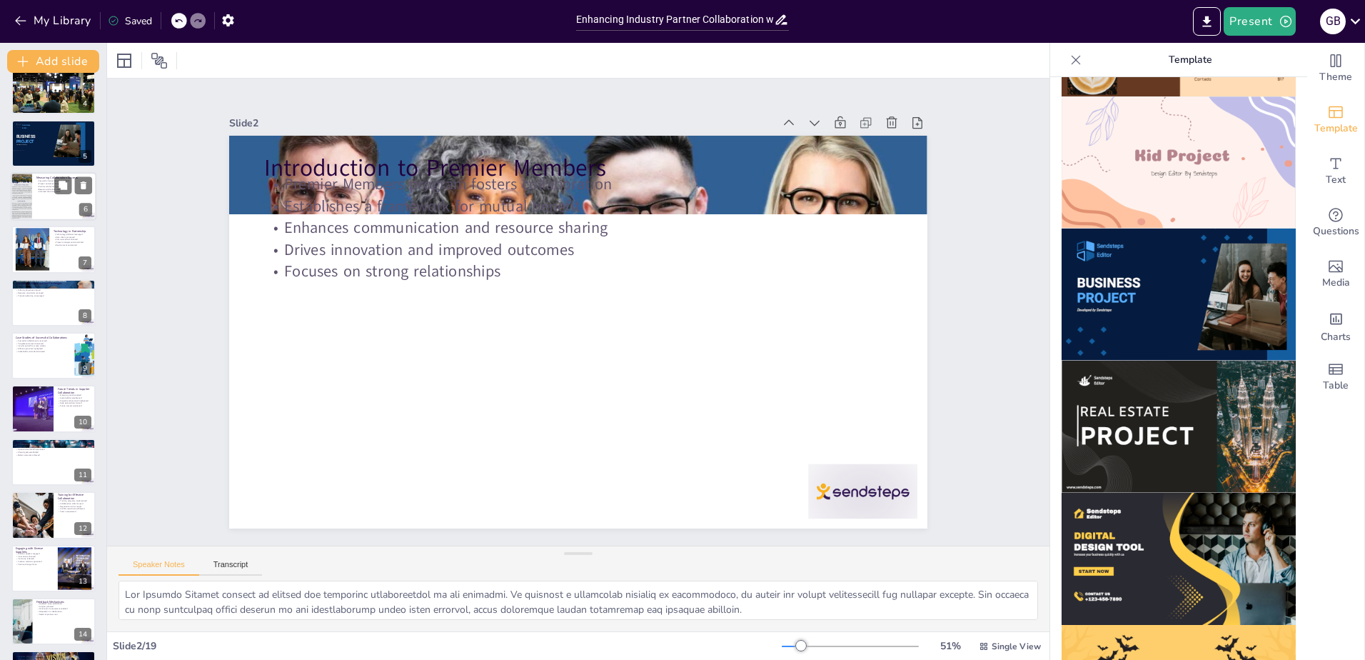
scroll to position [0, 0]
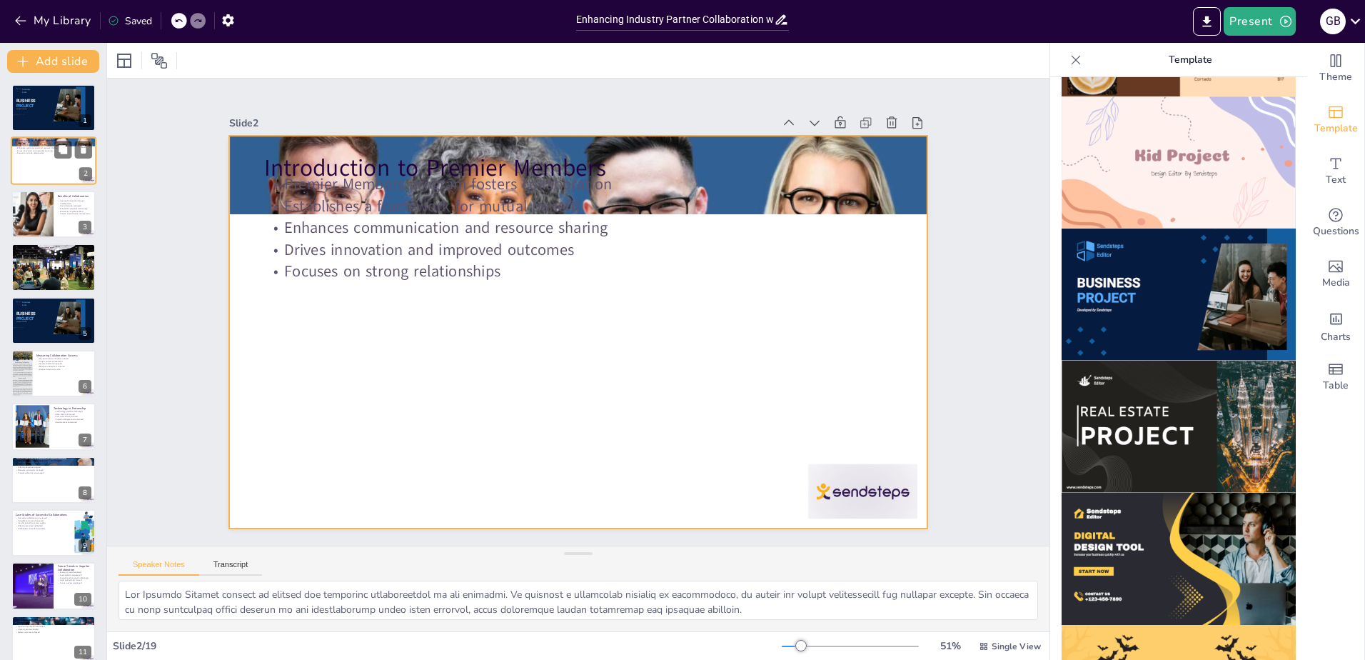
click at [49, 167] on div at bounding box center [54, 161] width 86 height 49
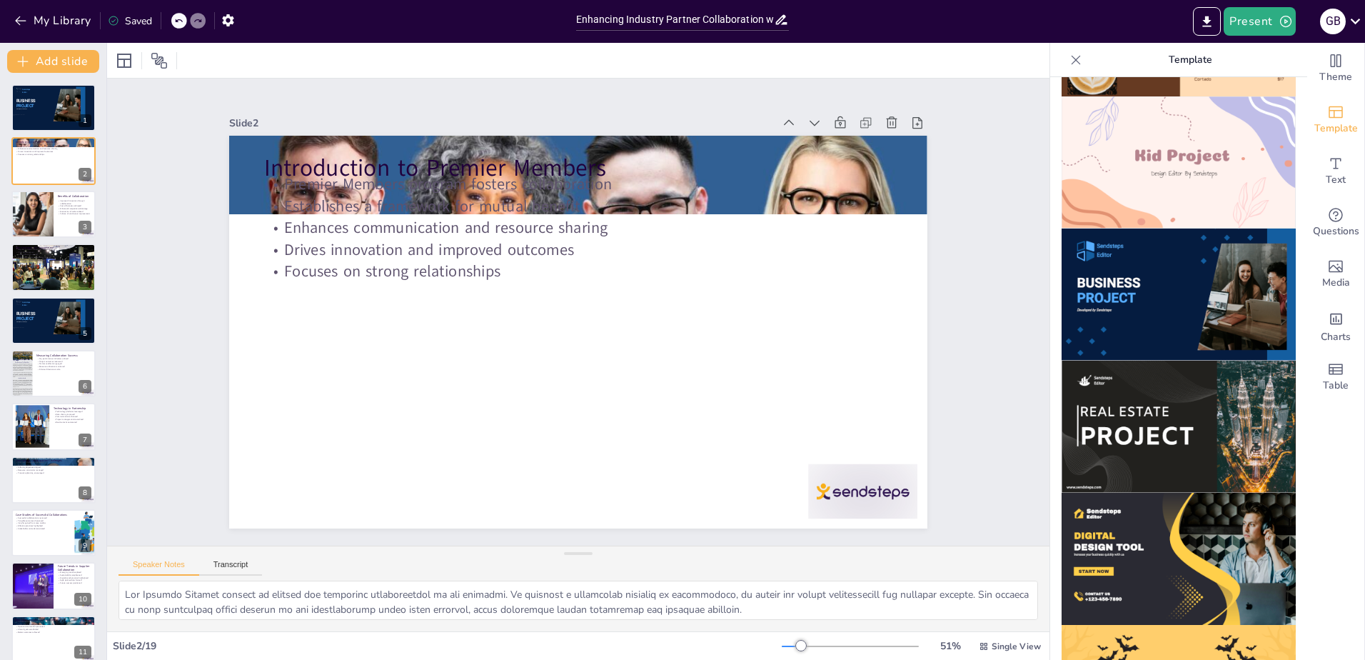
checkbox input "true"
click at [1195, 268] on img at bounding box center [1179, 294] width 234 height 132
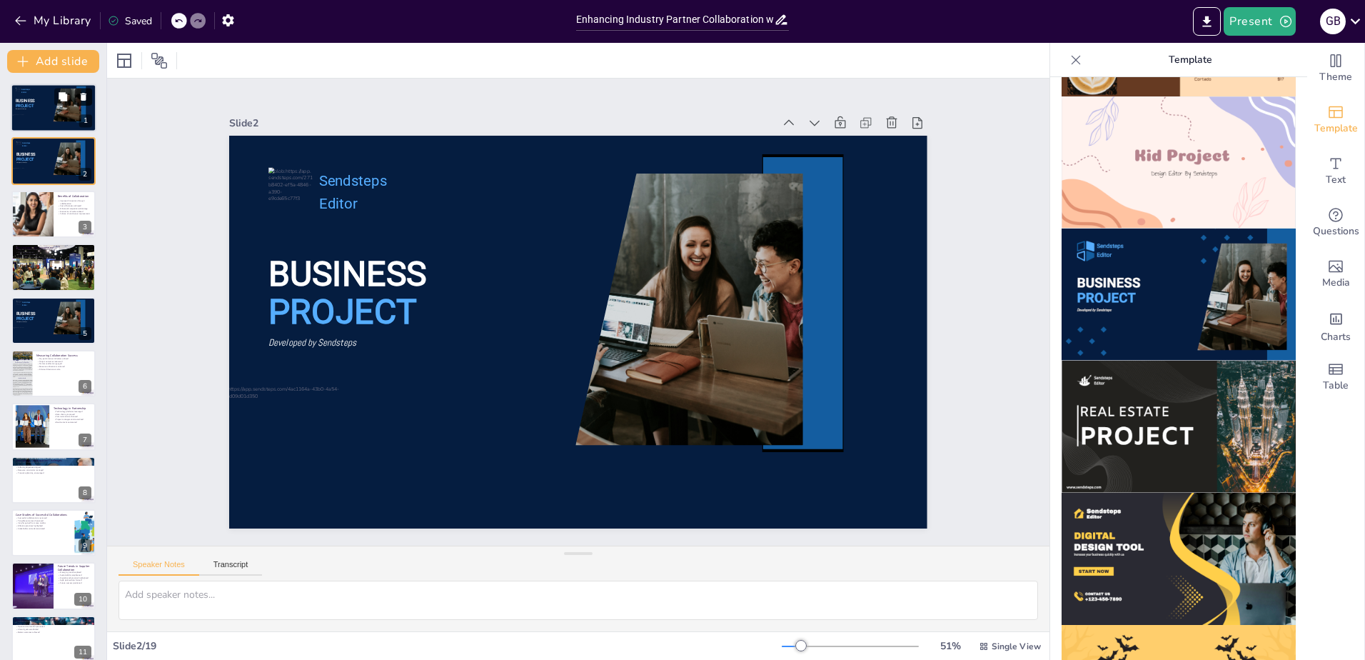
checkbox input "true"
click at [83, 96] on icon at bounding box center [84, 97] width 6 height 8
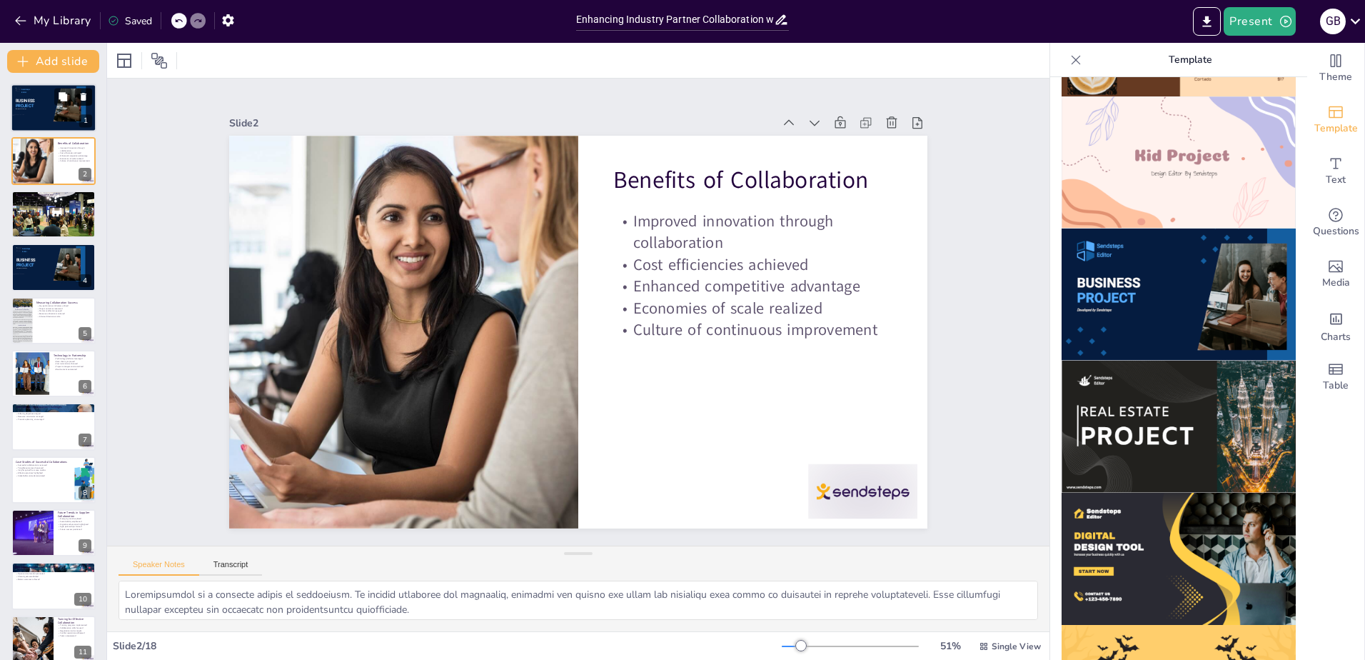
click at [83, 96] on icon at bounding box center [84, 97] width 6 height 8
type textarea "Establishing regular communication channels is vital for successful partnership…"
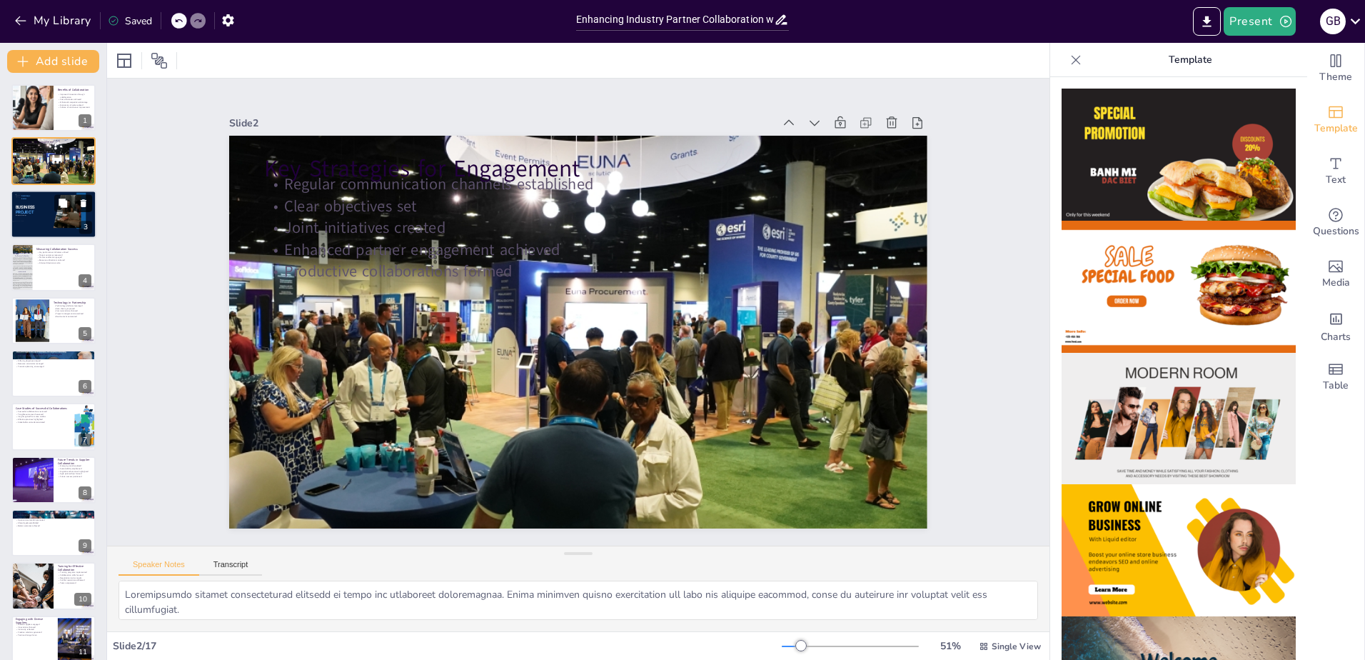
checkbox input "true"
click at [84, 203] on icon at bounding box center [84, 203] width 6 height 8
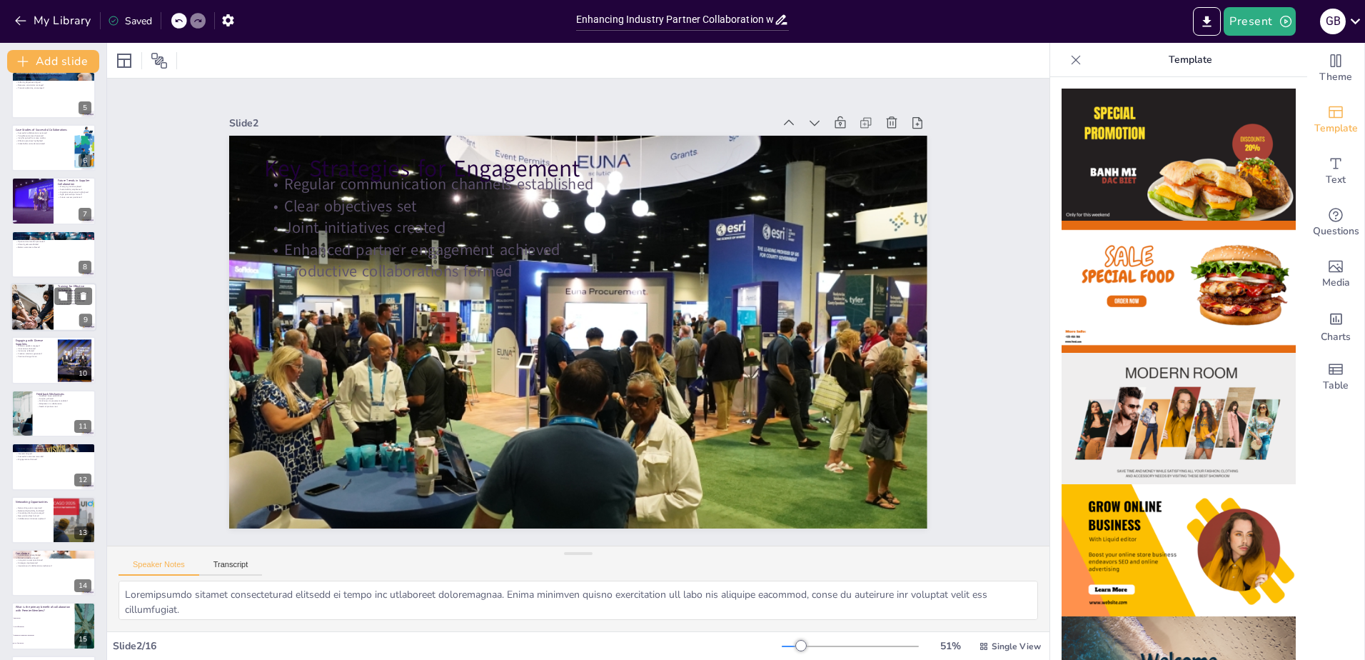
scroll to position [280, 0]
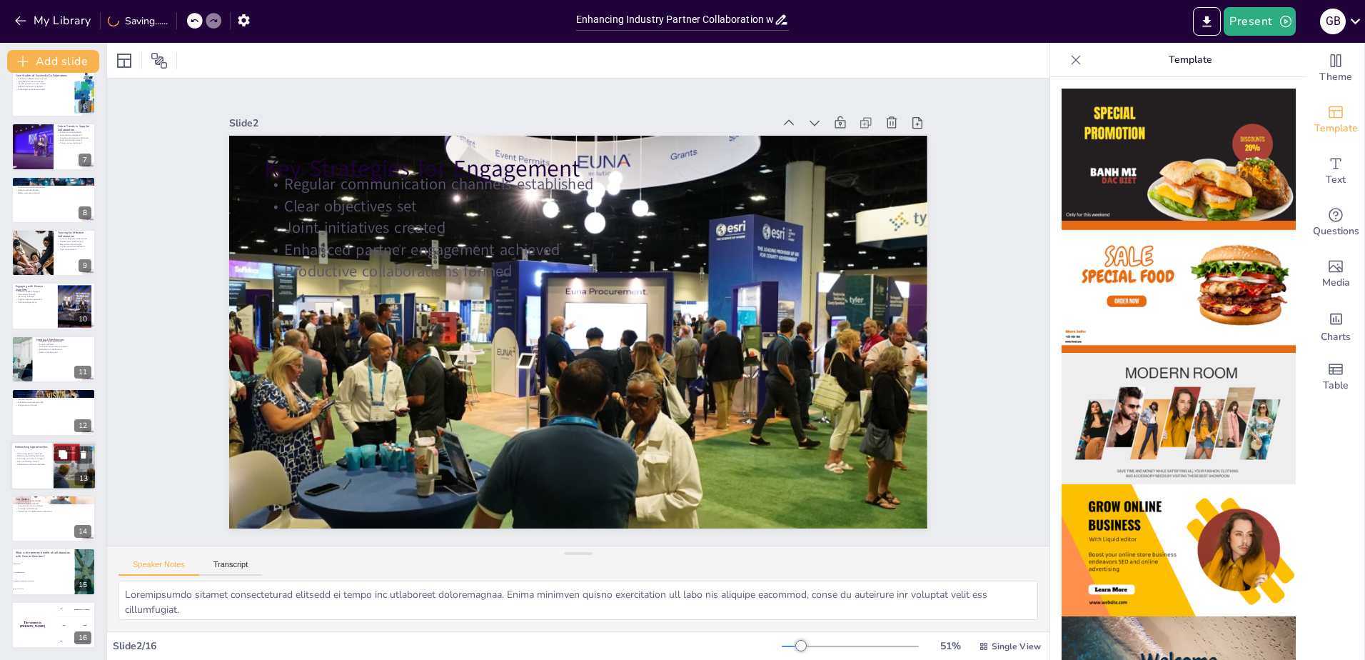
checkbox input "true"
click at [34, 463] on p "Collaborative initiatives explored" at bounding box center [32, 464] width 34 height 3
type textarea "Organizing networking events is crucial for fostering collaboration. These even…"
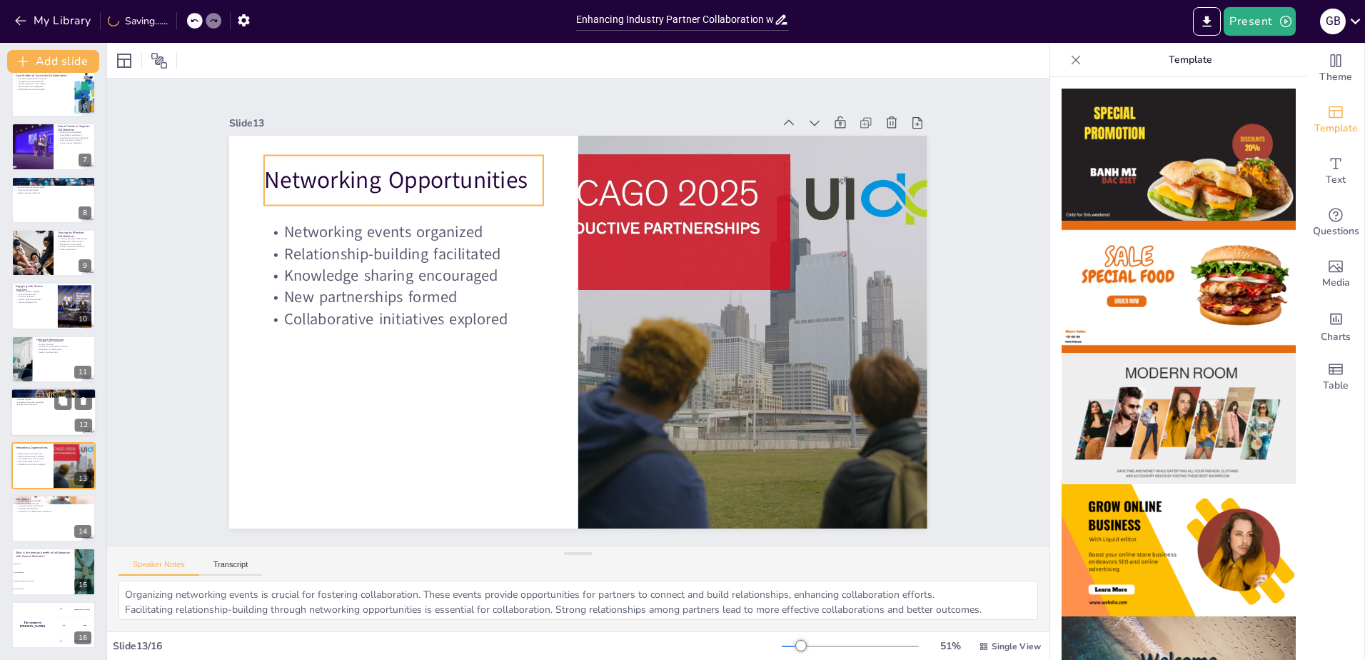
checkbox input "true"
click at [32, 406] on div at bounding box center [54, 412] width 86 height 49
type textarea "Creating incentive programs is essential for motivating partners to engage in c…"
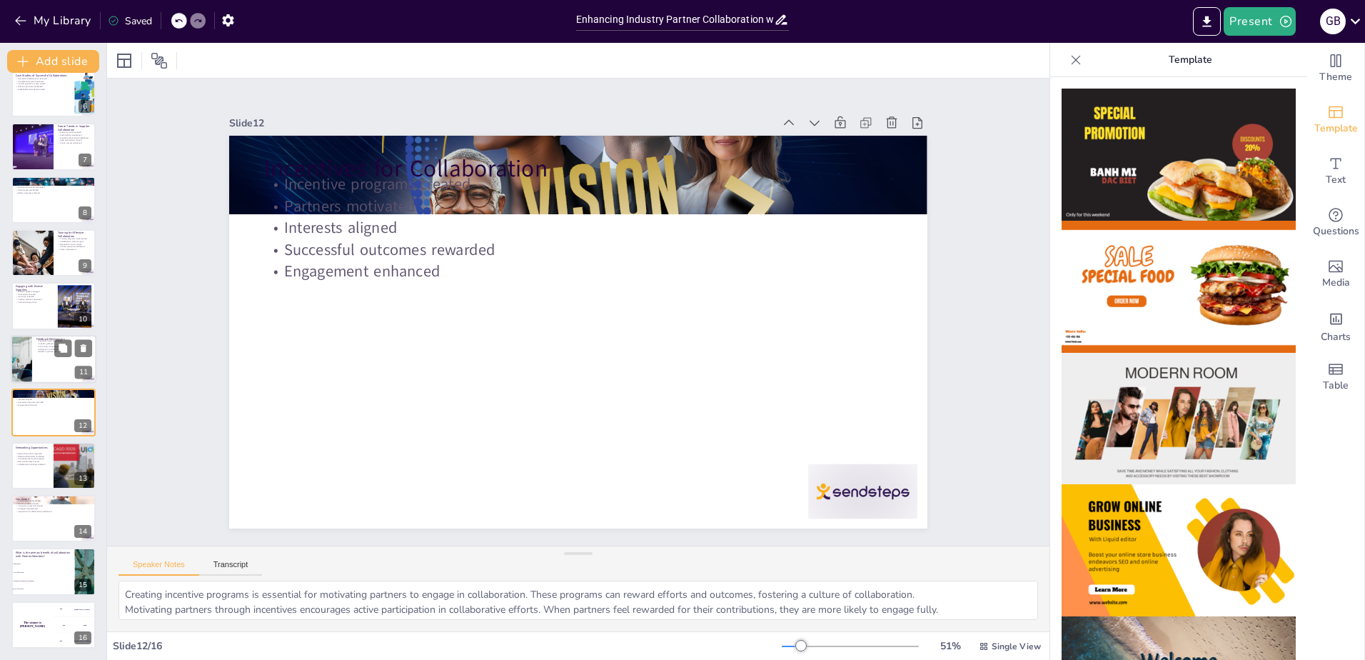
checkbox input "true"
click at [32, 346] on div at bounding box center [54, 359] width 86 height 49
type textarea "Establishing feedback loops is crucial for gathering insights from partners. Th…"
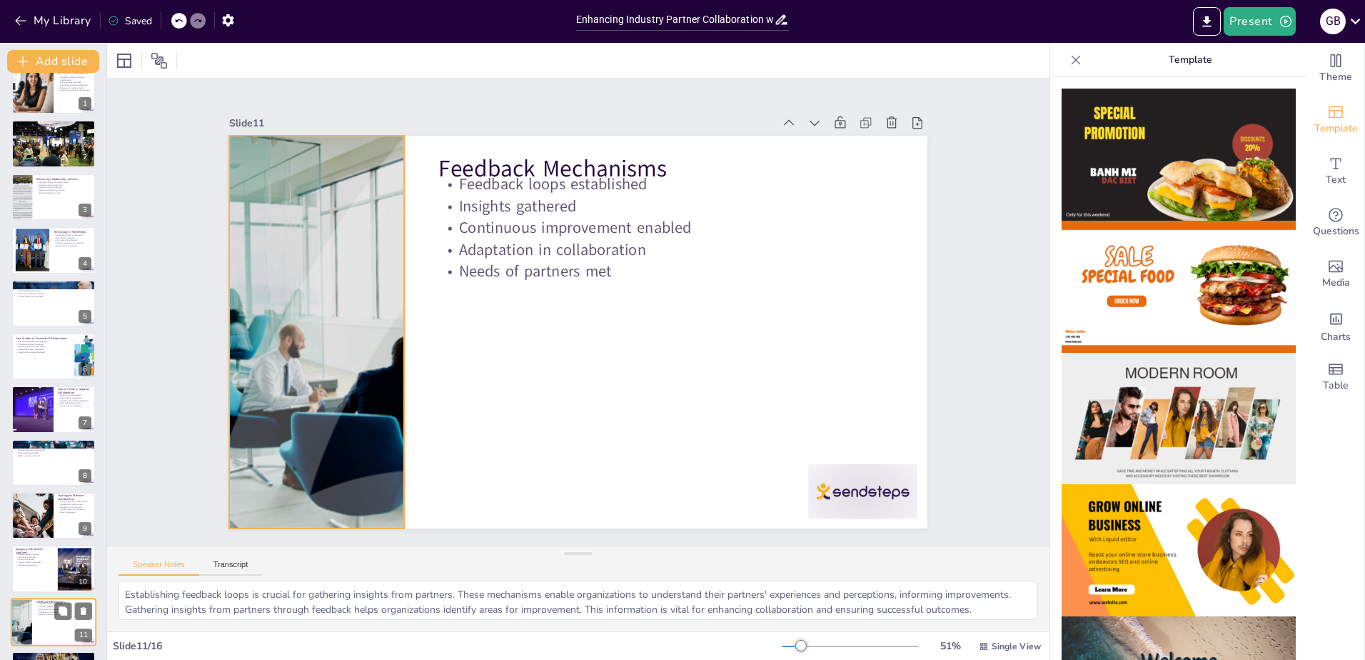
scroll to position [0, 0]
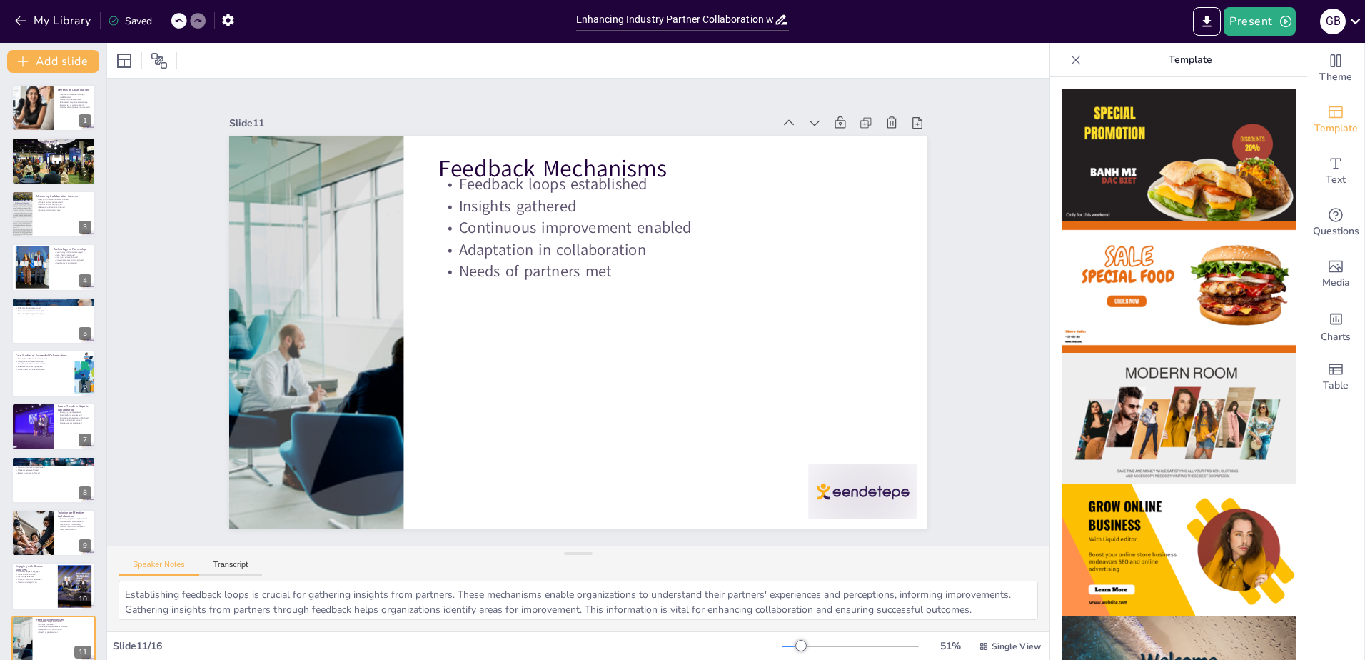
checkbox input "true"
click at [278, 26] on div "My Library Saved" at bounding box center [284, 20] width 569 height 26
click at [234, 20] on icon "button" at bounding box center [228, 20] width 15 height 15
click at [227, 21] on icon "button" at bounding box center [228, 20] width 15 height 15
